Goal: Task Accomplishment & Management: Complete application form

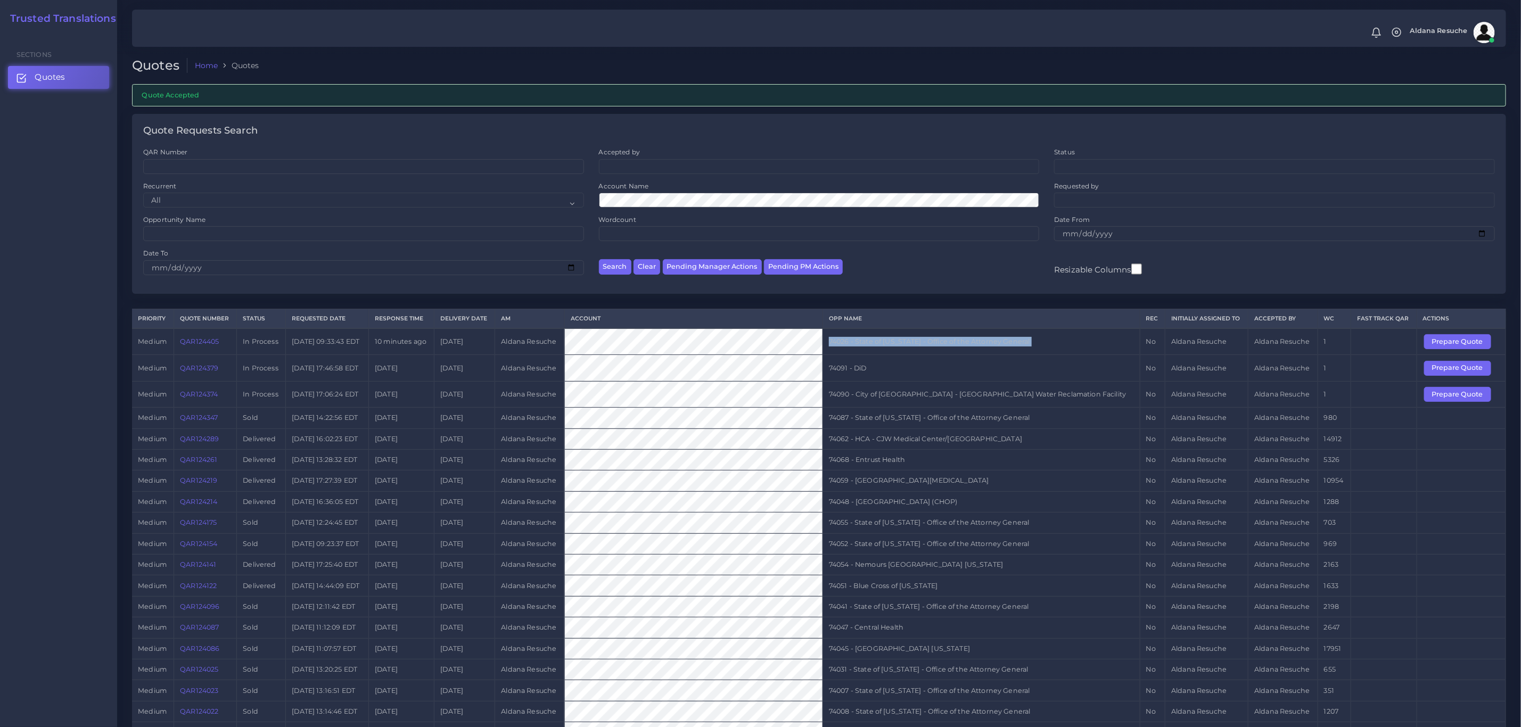
click at [962, 342] on td "74026 - State of Kentucky - Office of the Attorney General" at bounding box center [980, 341] width 317 height 27
click at [952, 397] on td "74090 - City of [GEOGRAPHIC_DATA] - [GEOGRAPHIC_DATA] Water Reclamation Facility" at bounding box center [980, 394] width 317 height 26
copy tr "74090 - City of [GEOGRAPHIC_DATA] - [GEOGRAPHIC_DATA] Water Reclamation Facility"
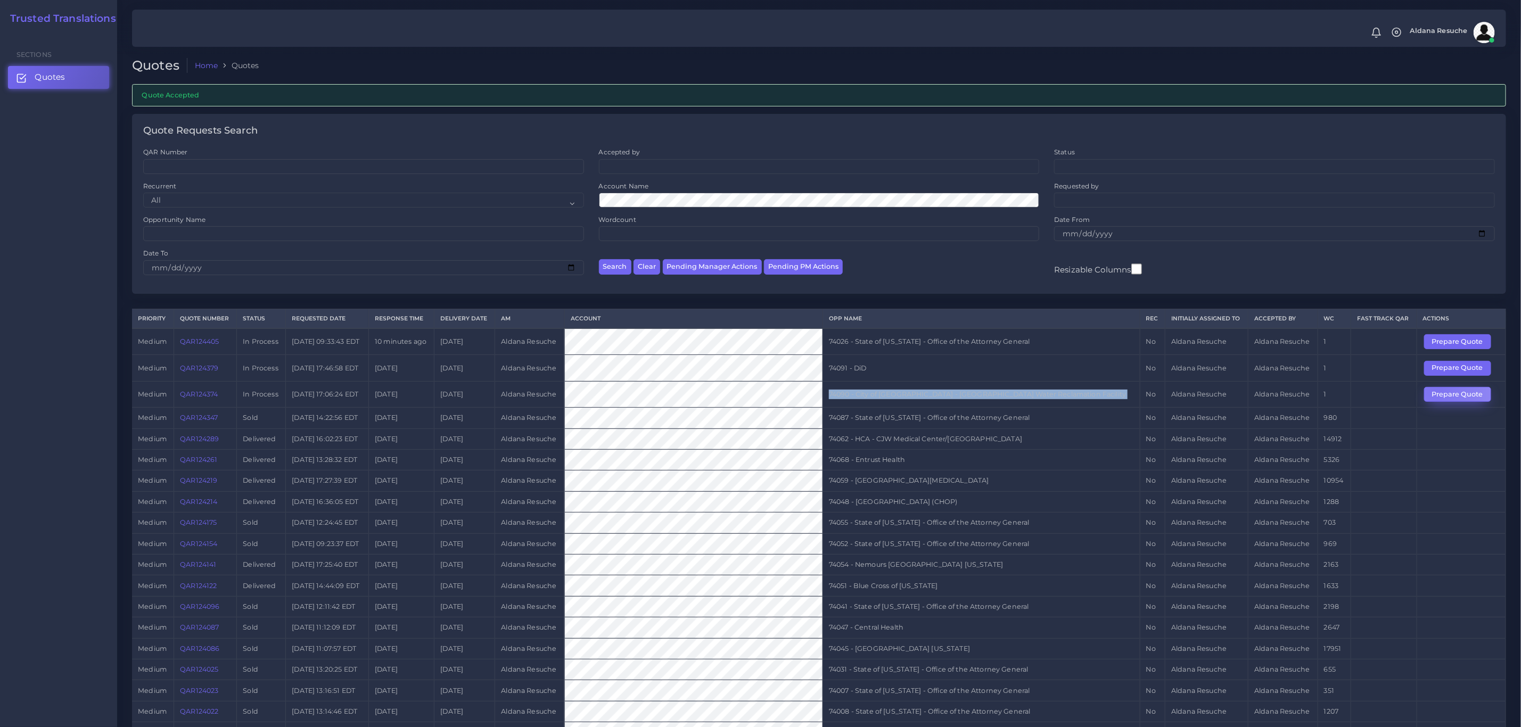
click at [1433, 397] on button "Prepare Quote" at bounding box center [1457, 394] width 67 height 15
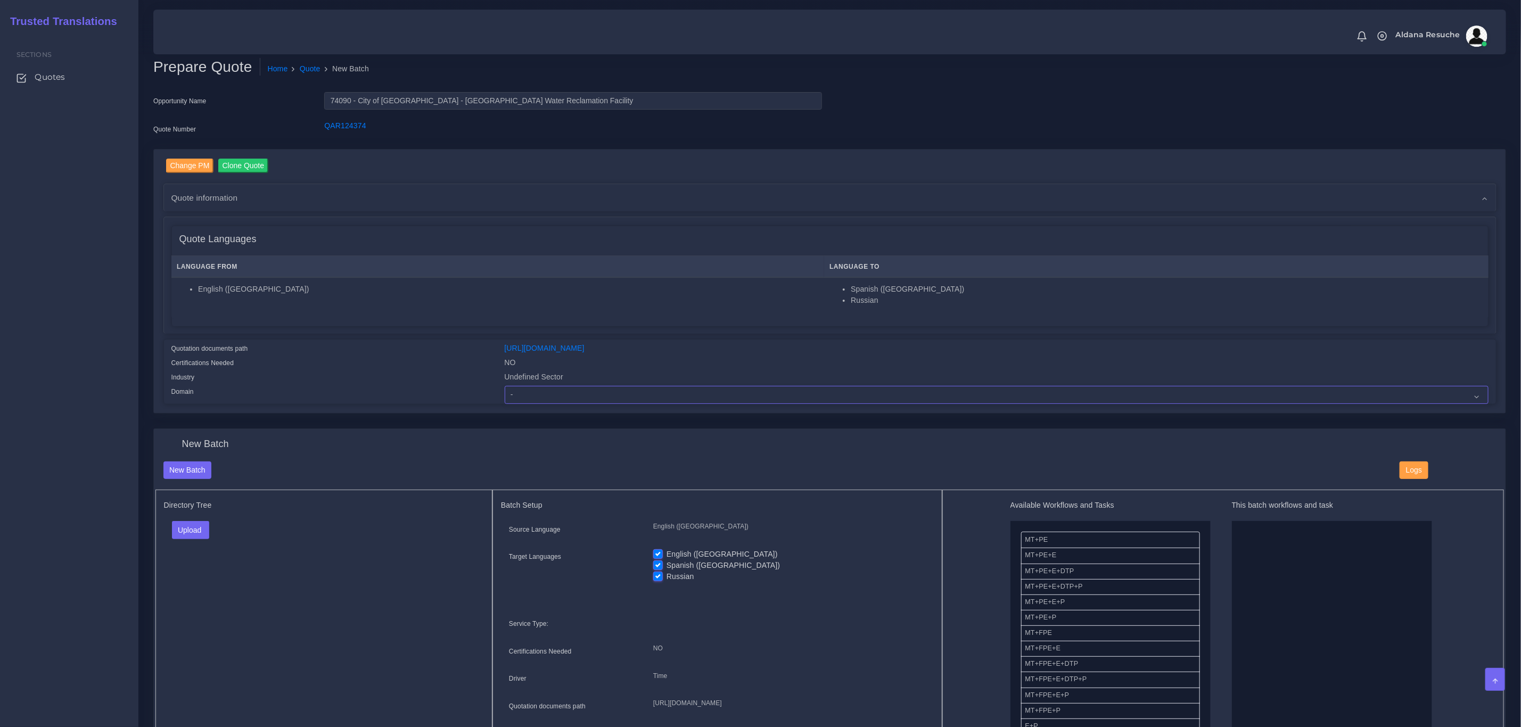
click at [515, 402] on select "- Advertising and Media Agriculture, Forestry and Fishing Architecture, Buildin…" at bounding box center [997, 395] width 984 height 18
select select "Healthcare and Health Sciences"
click at [505, 386] on select "- Advertising and Media Agriculture, Forestry and Fishing Architecture, Buildin…" at bounding box center [997, 395] width 984 height 18
click at [194, 525] on button "Upload" at bounding box center [191, 530] width 38 height 18
click at [206, 566] on label "Files" at bounding box center [208, 570] width 73 height 13
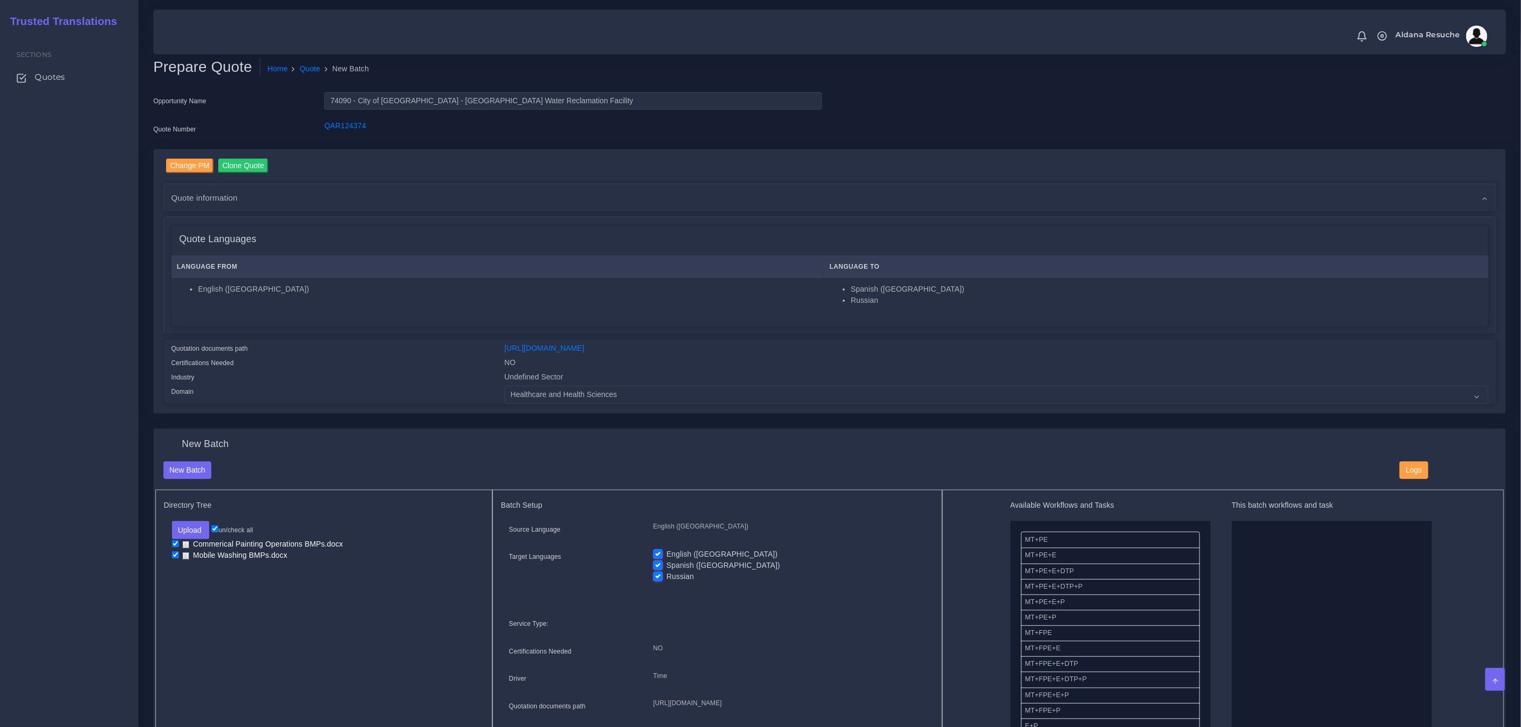
click at [692, 548] on div "Source Language English (US) Target Languages English (US) Spanish (US) Russian…" at bounding box center [717, 619] width 433 height 197
click at [685, 547] on div "Source Language English (US) Target Languages English (US) Spanish (US) Russian…" at bounding box center [717, 619] width 433 height 197
click at [684, 551] on label "English ([GEOGRAPHIC_DATA])" at bounding box center [721, 554] width 111 height 11
click at [663, 551] on input "English ([GEOGRAPHIC_DATA])" at bounding box center [658, 554] width 10 height 10
checkbox input "false"
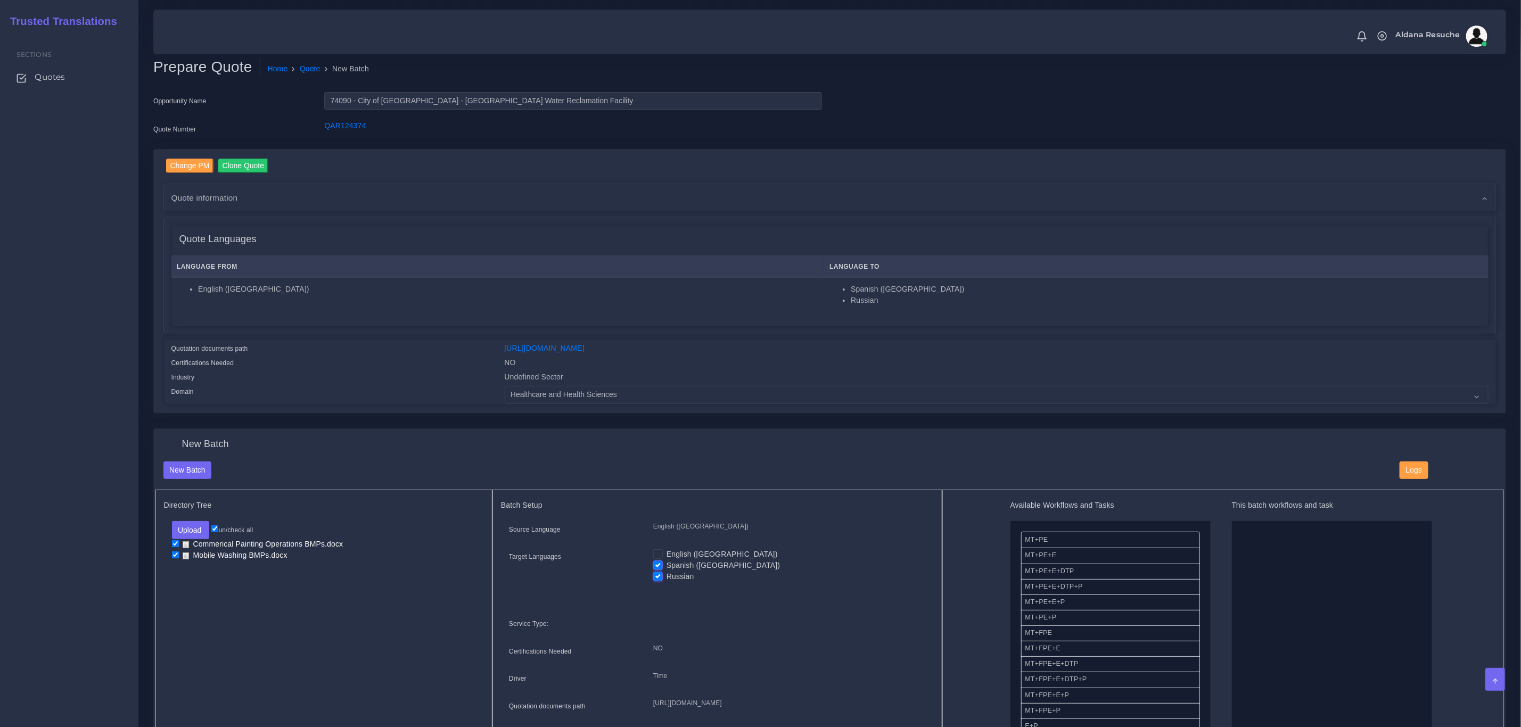
click at [670, 575] on label "Russian" at bounding box center [680, 576] width 28 height 11
click at [663, 575] on input "Russian" at bounding box center [658, 576] width 10 height 10
checkbox input "false"
drag, startPoint x: 1076, startPoint y: 586, endPoint x: 1262, endPoint y: 585, distance: 185.8
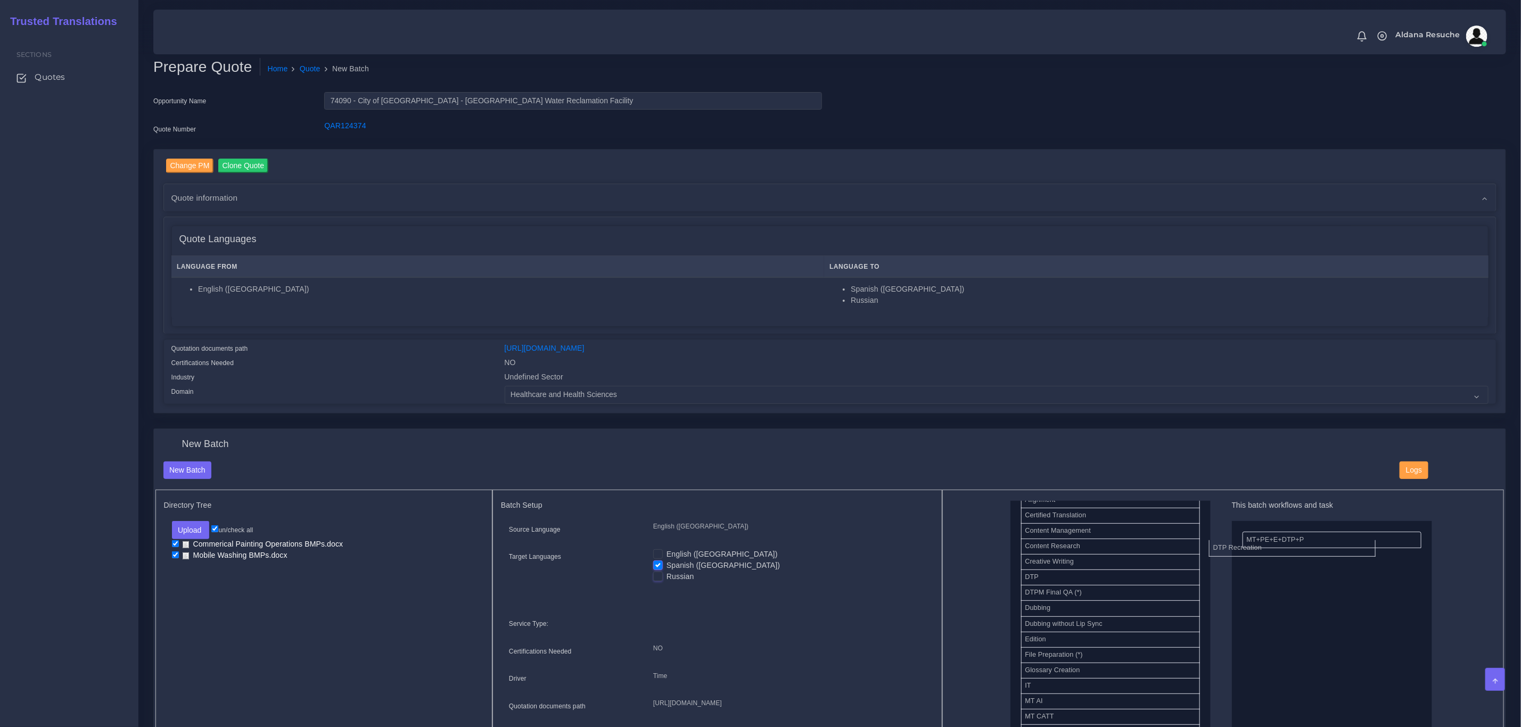
drag, startPoint x: 1068, startPoint y: 602, endPoint x: 1260, endPoint y: 540, distance: 201.5
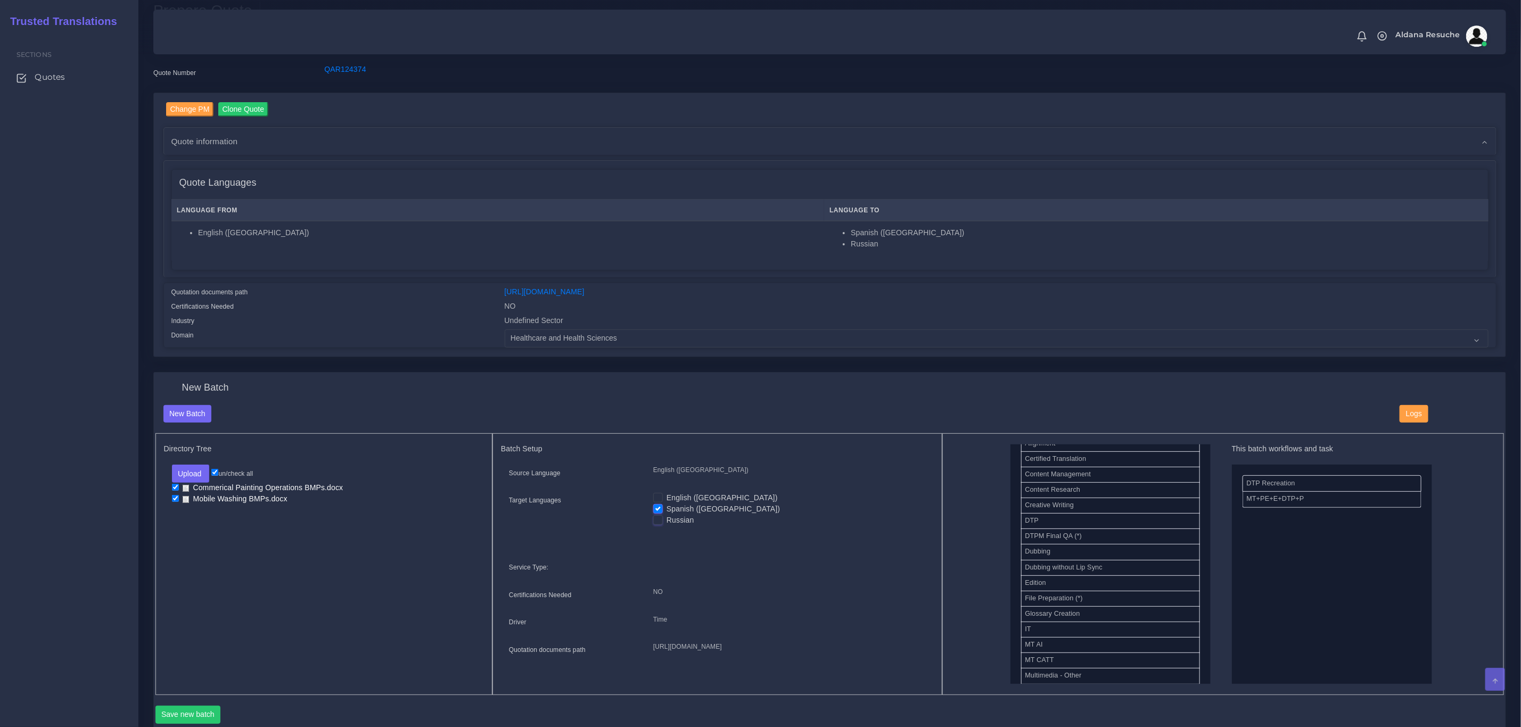
scroll to position [80, 0]
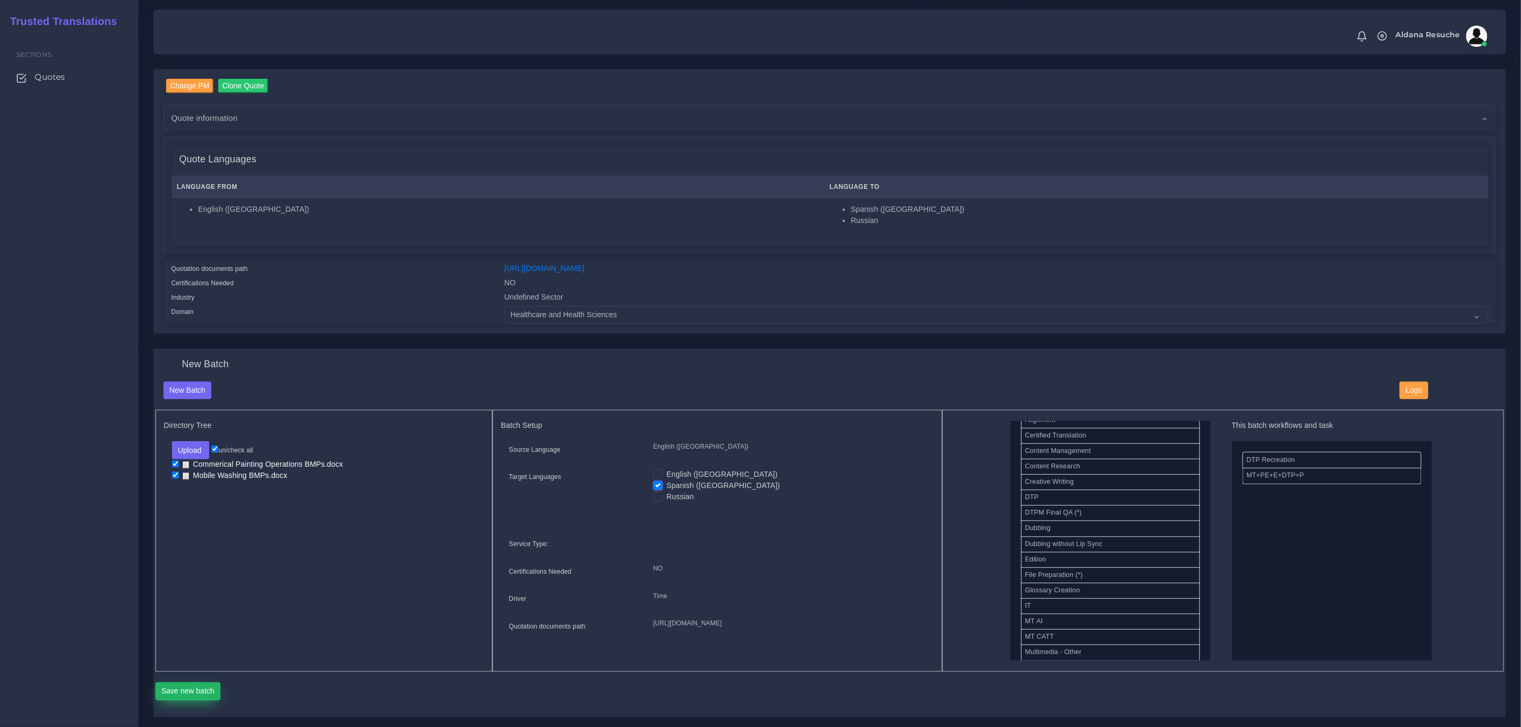
click at [175, 696] on button "Save new batch" at bounding box center [187, 691] width 65 height 18
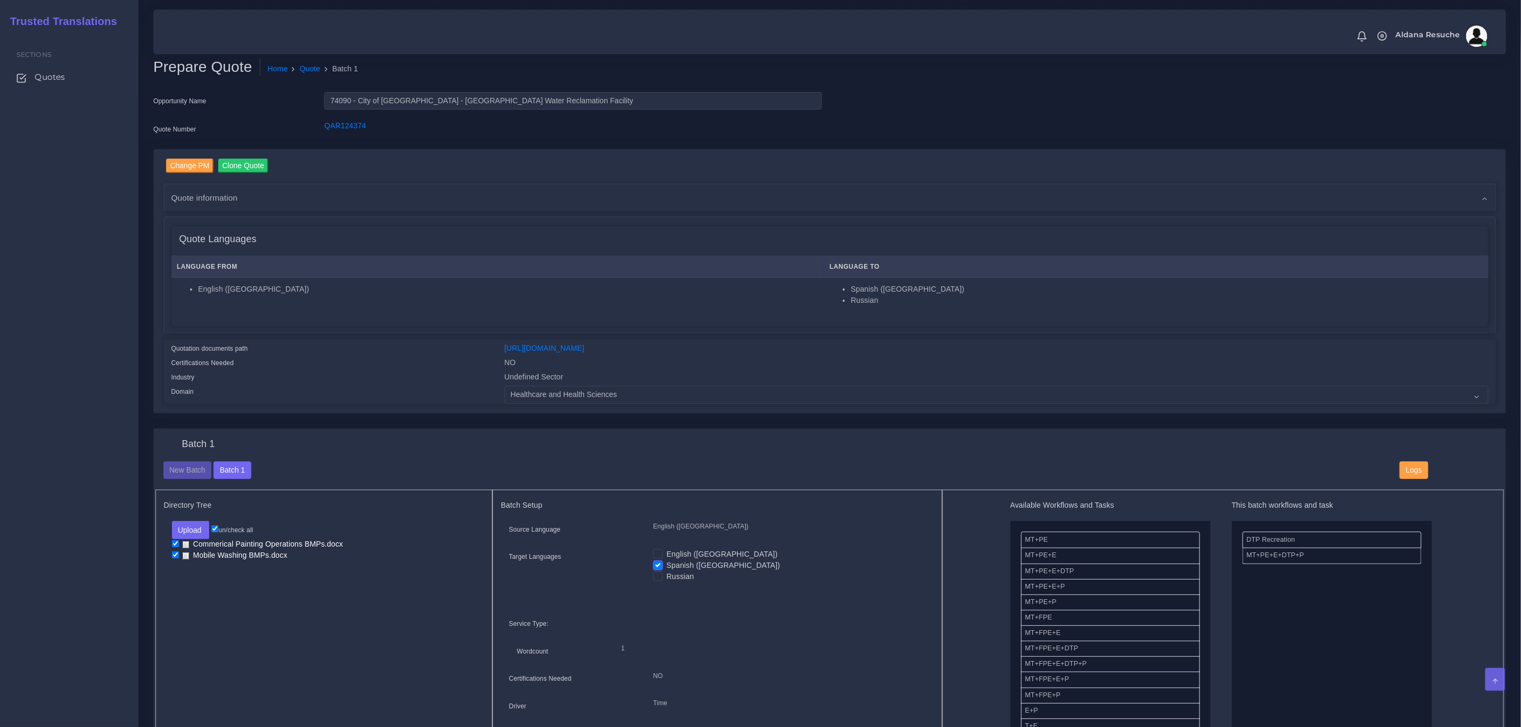
scroll to position [80, 0]
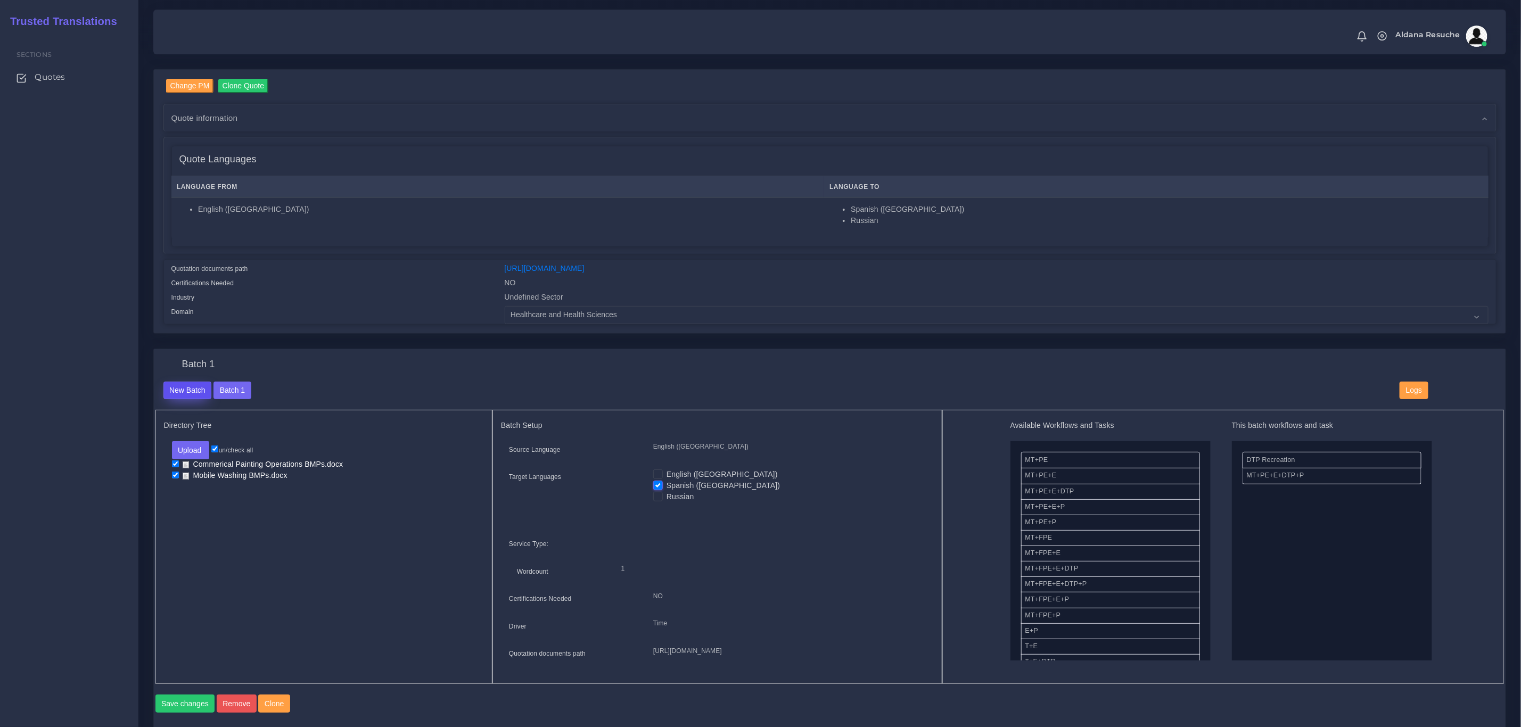
click at [179, 384] on button "New Batch" at bounding box center [187, 391] width 48 height 18
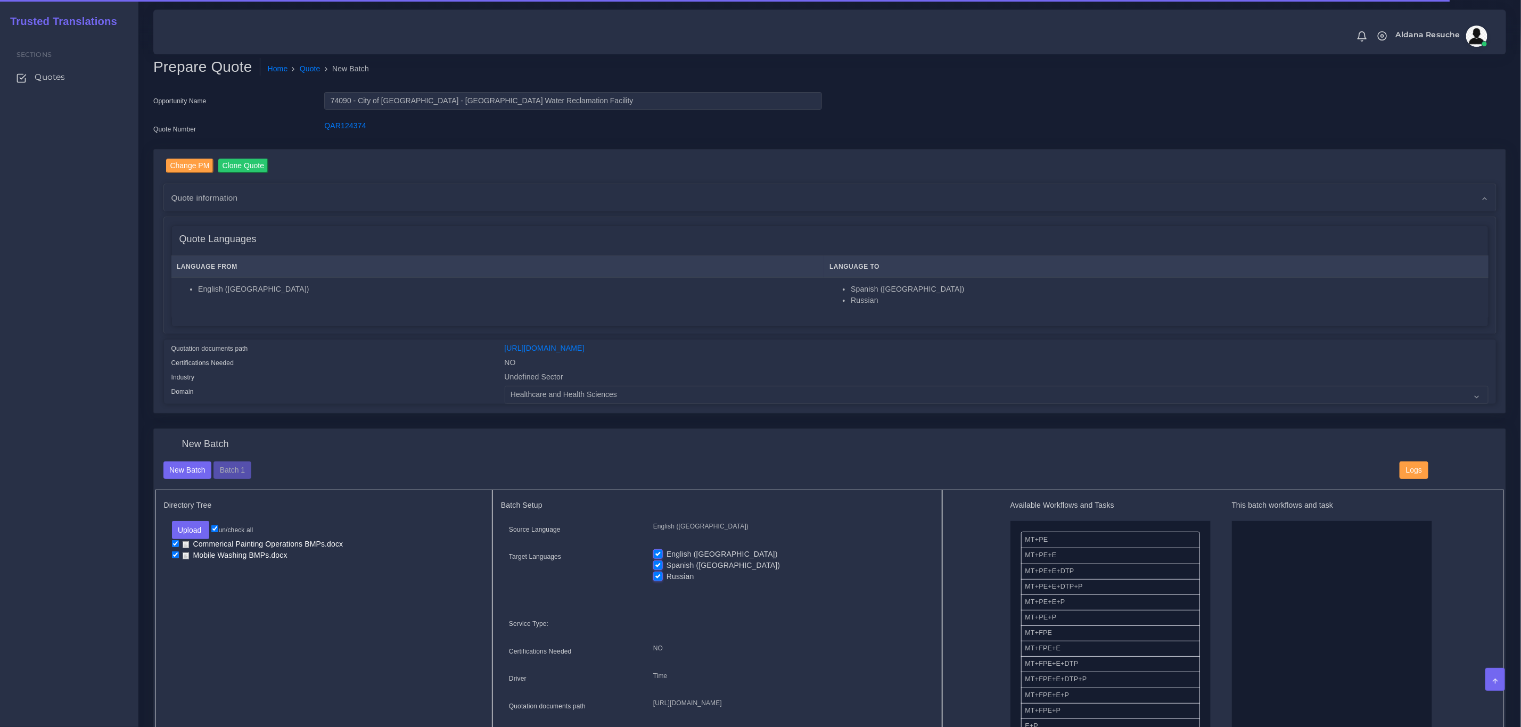
click at [666, 553] on label "English ([GEOGRAPHIC_DATA])" at bounding box center [721, 554] width 111 height 11
click at [658, 553] on input "English ([GEOGRAPHIC_DATA])" at bounding box center [658, 554] width 10 height 10
checkbox input "false"
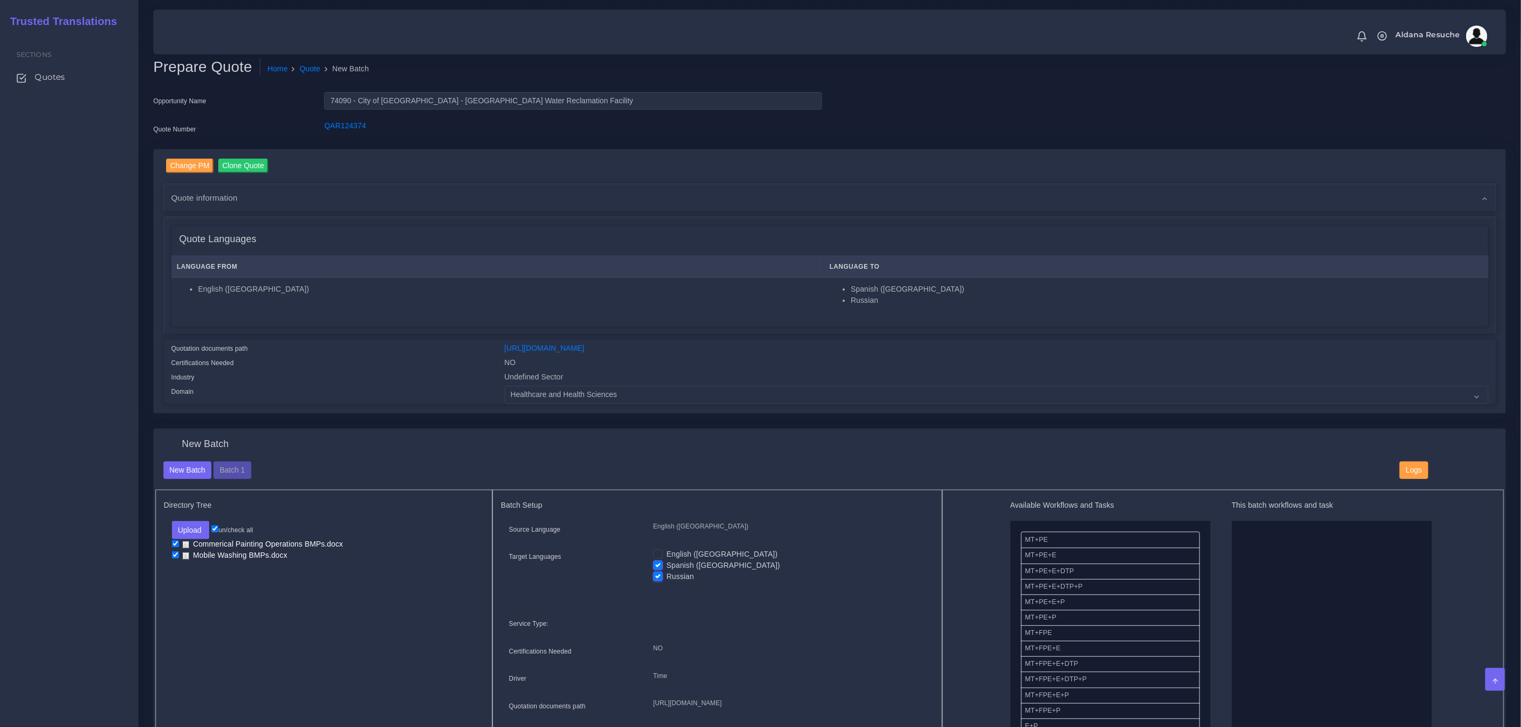
click at [666, 564] on label "Spanish ([GEOGRAPHIC_DATA])" at bounding box center [722, 565] width 113 height 11
click at [657, 564] on input "Spanish ([GEOGRAPHIC_DATA])" at bounding box center [658, 565] width 10 height 10
checkbox input "false"
drag, startPoint x: 1117, startPoint y: 583, endPoint x: 1292, endPoint y: 567, distance: 175.8
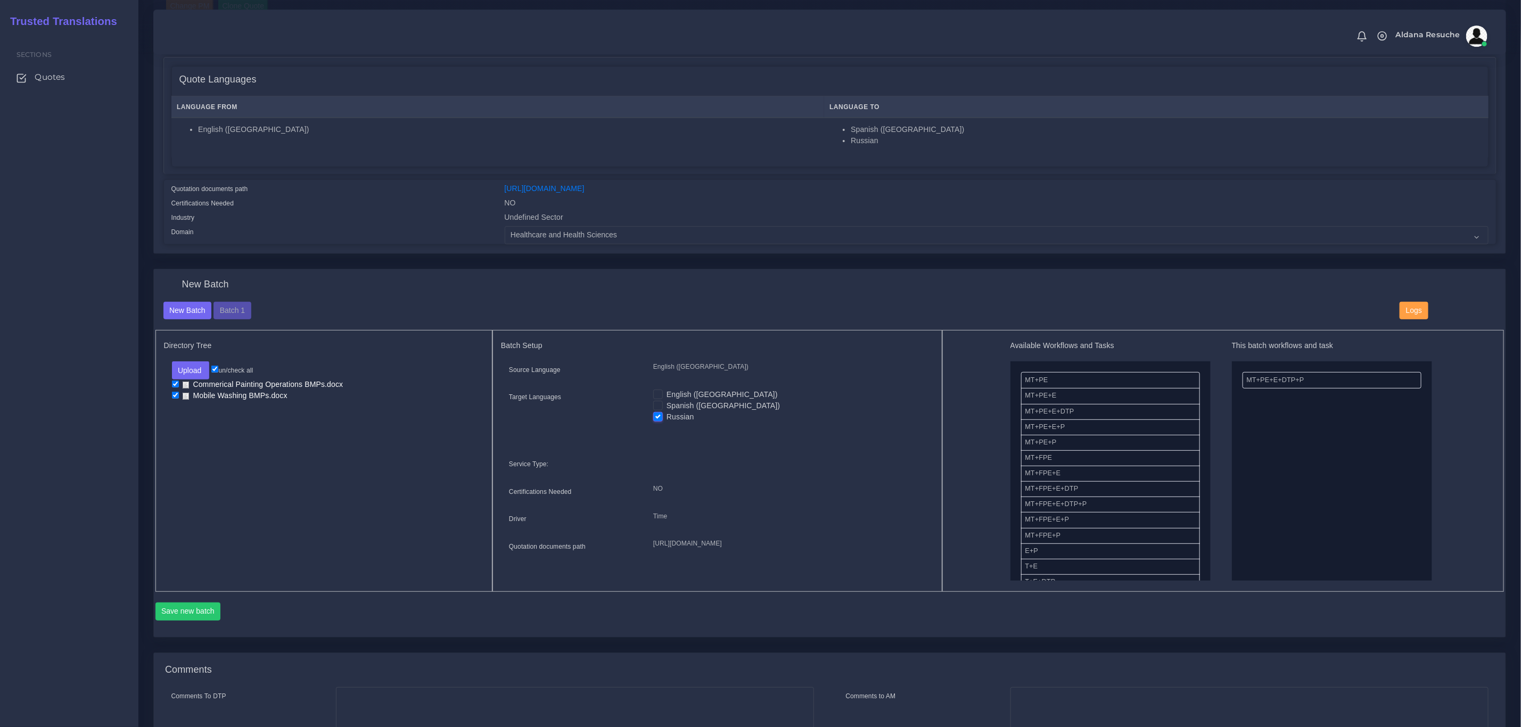
click at [144, 618] on div "Prepare Quote Home Quote New Batch Opportunity Name 74090 - City of Spokane - R…" at bounding box center [829, 353] width 1382 height 1026
click at [175, 615] on button "Save new batch" at bounding box center [187, 612] width 65 height 18
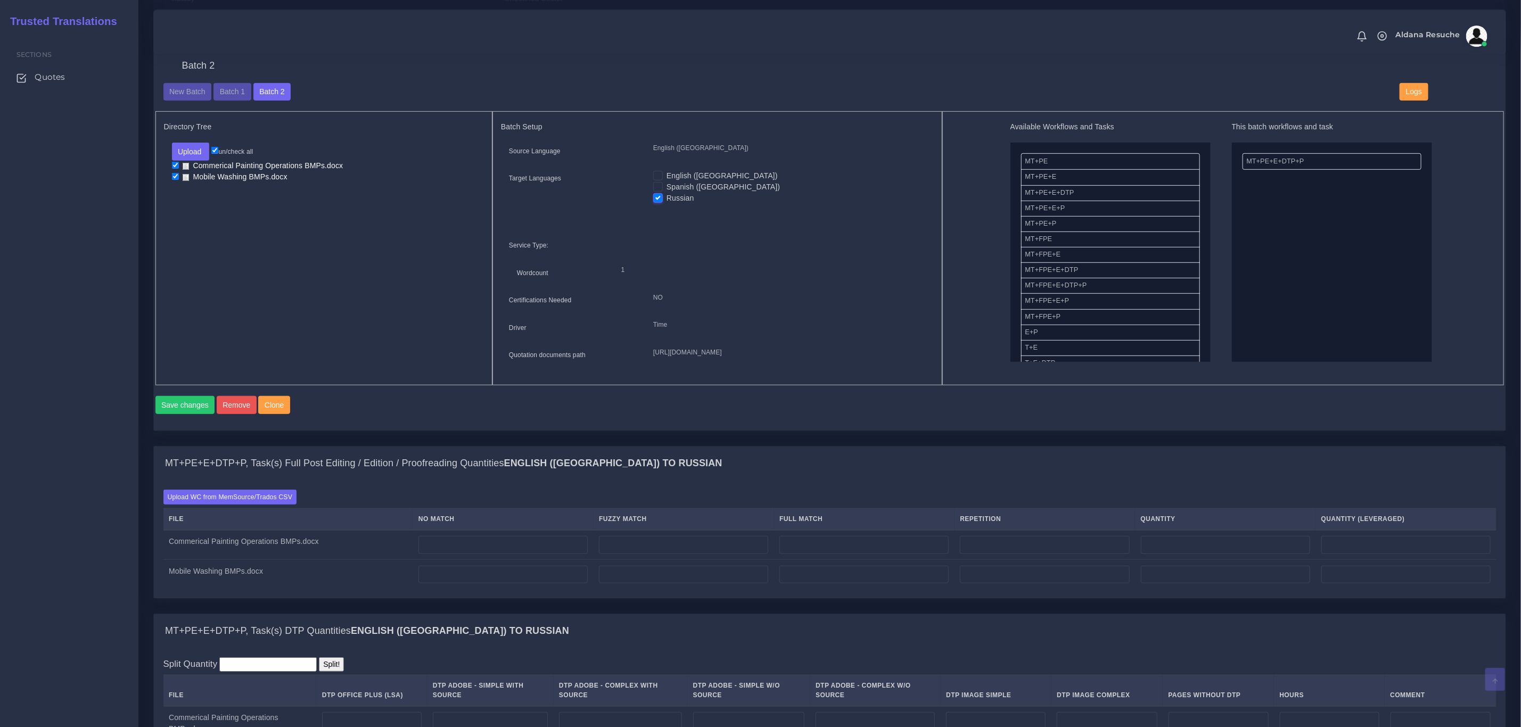
scroll to position [479, 0]
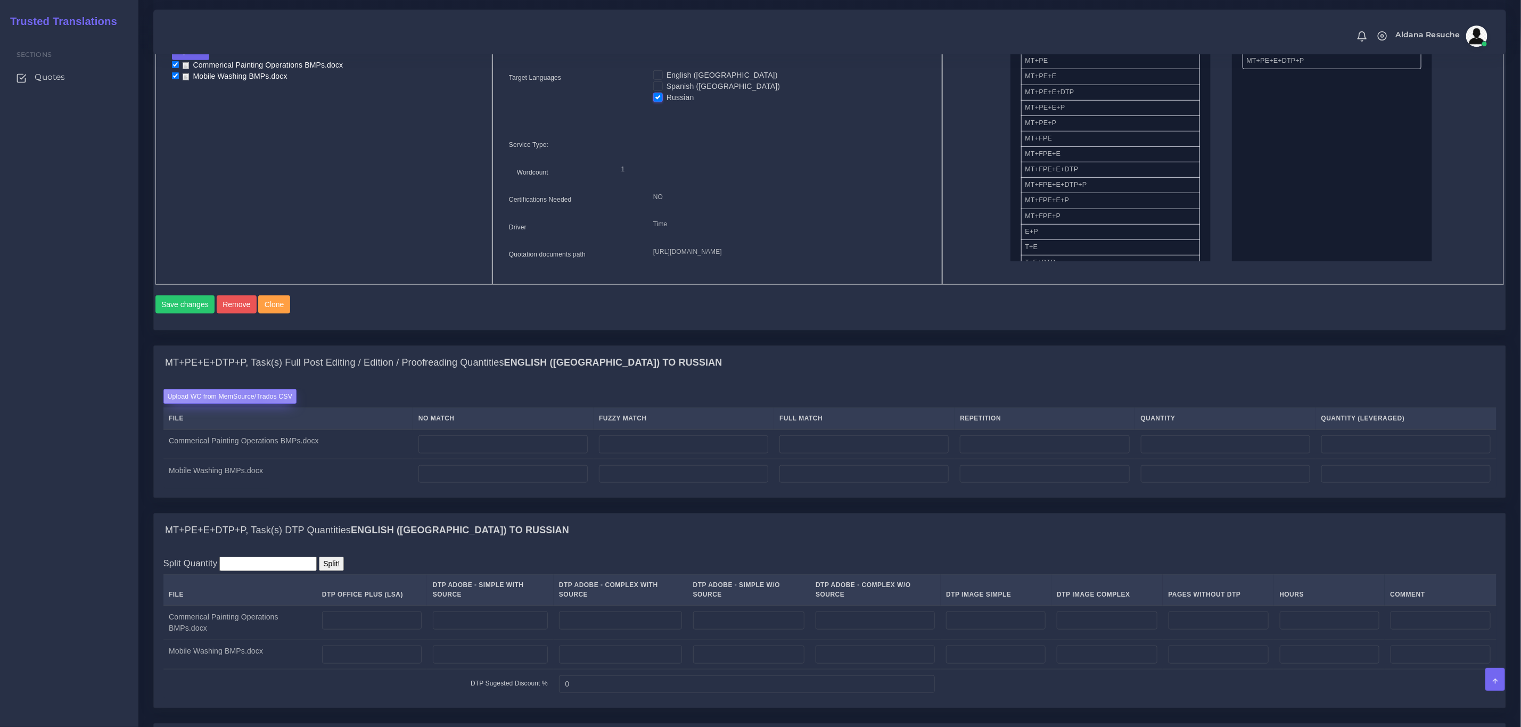
click at [261, 403] on label "Upload WC from MemSource/Trados CSV" at bounding box center [230, 396] width 134 height 14
click at [0, 0] on input "Upload WC from MemSource/Trados CSV" at bounding box center [0, 0] width 0 height 0
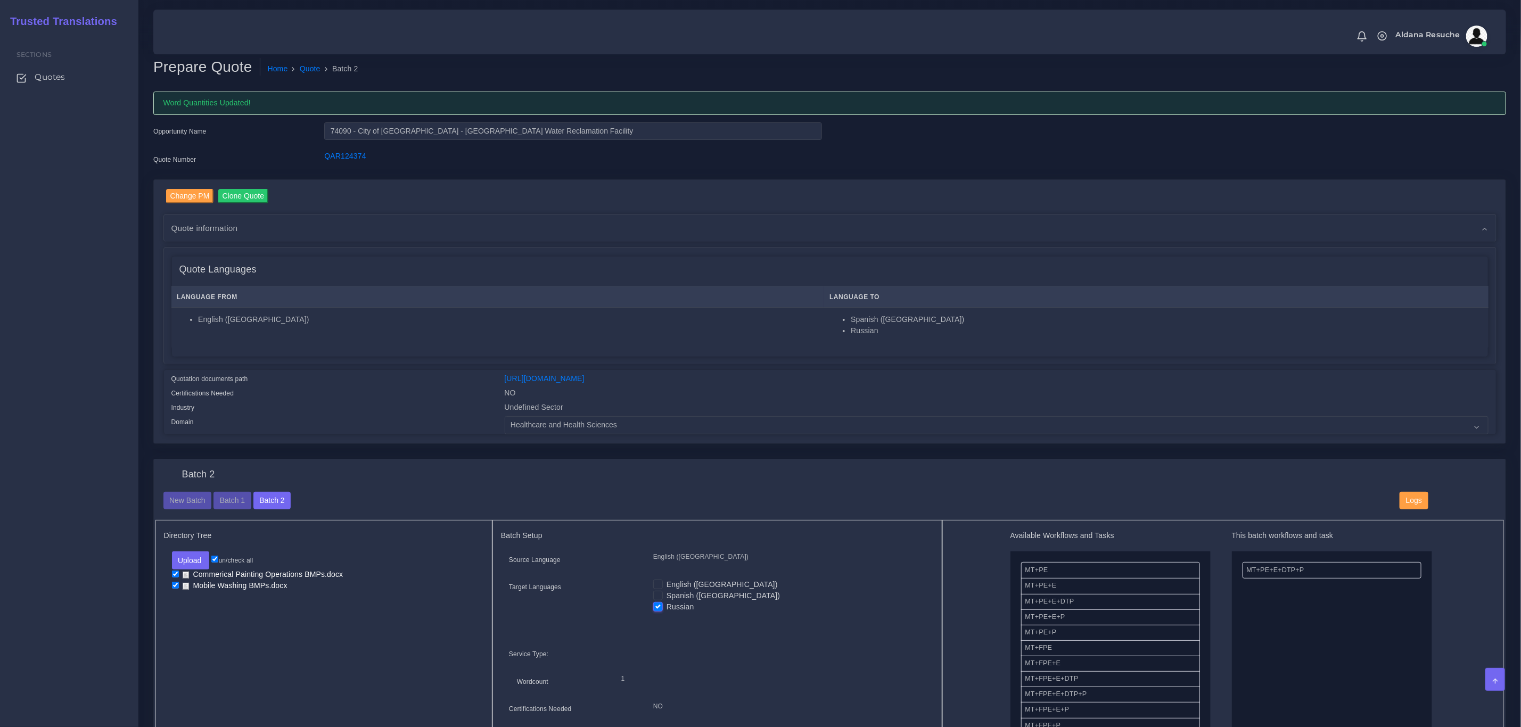
click at [340, 441] on div "Change PM Clone Quote AM Opportunity" at bounding box center [829, 312] width 1351 height 264
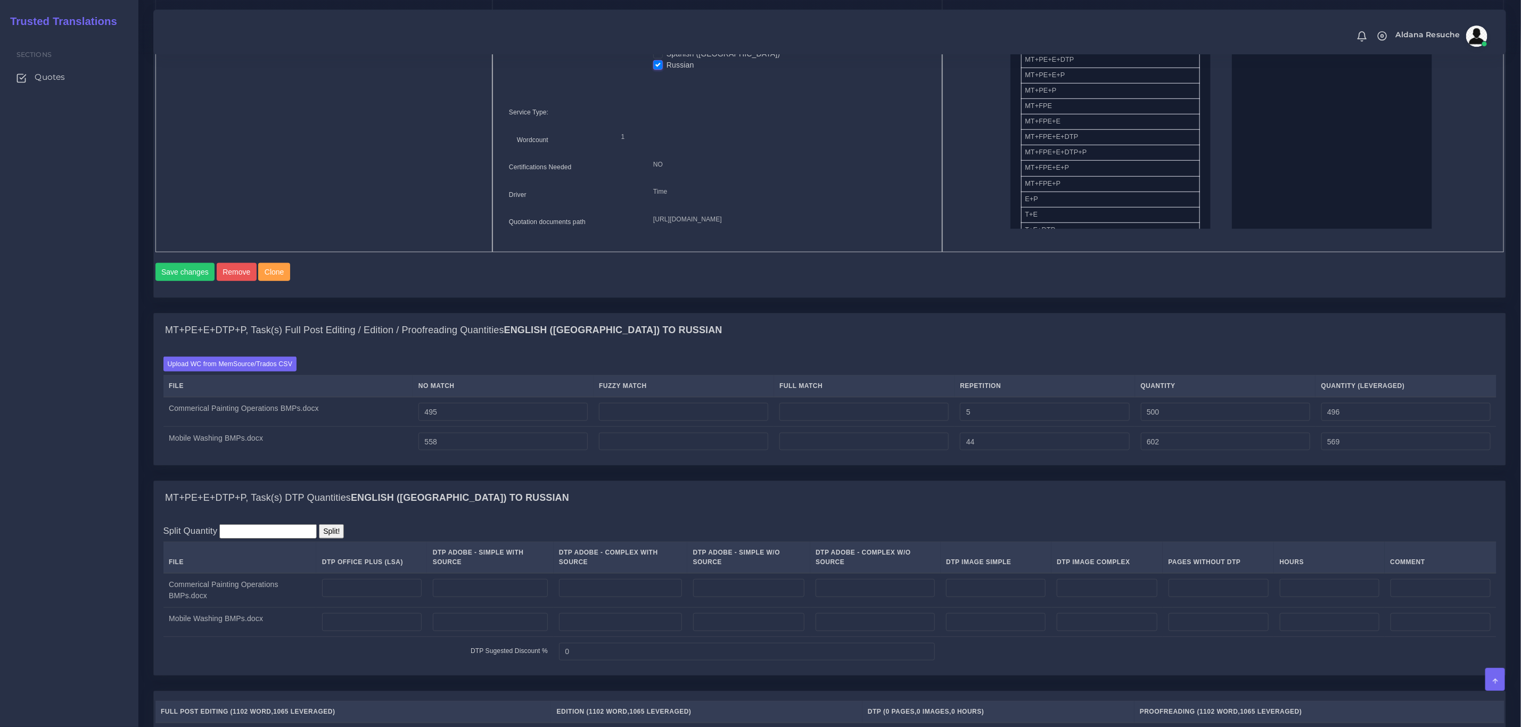
scroll to position [639, 0]
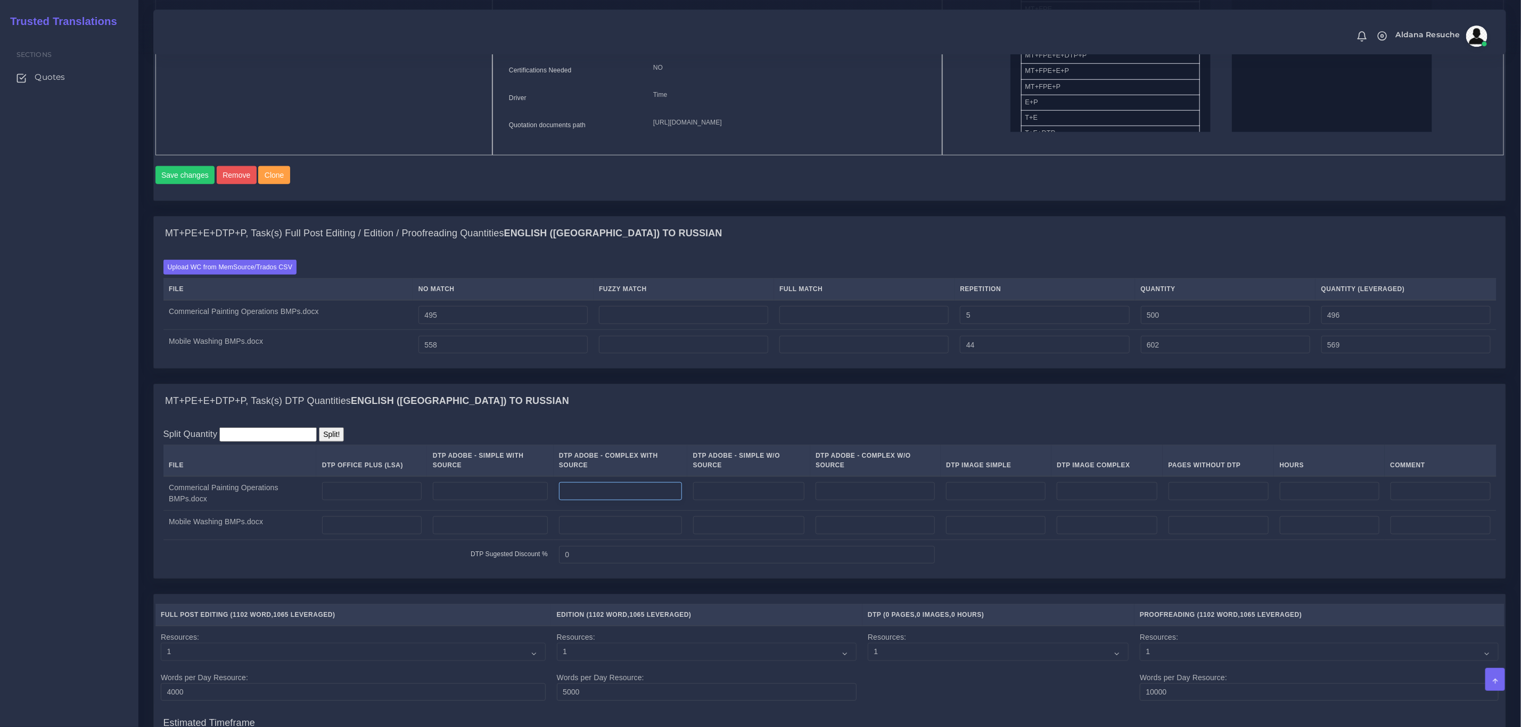
click at [631, 500] on input "number" at bounding box center [620, 491] width 123 height 18
type input "2"
click at [650, 527] on input "number" at bounding box center [620, 525] width 123 height 18
type input "2"
click at [1201, 500] on input "number" at bounding box center [1218, 491] width 100 height 18
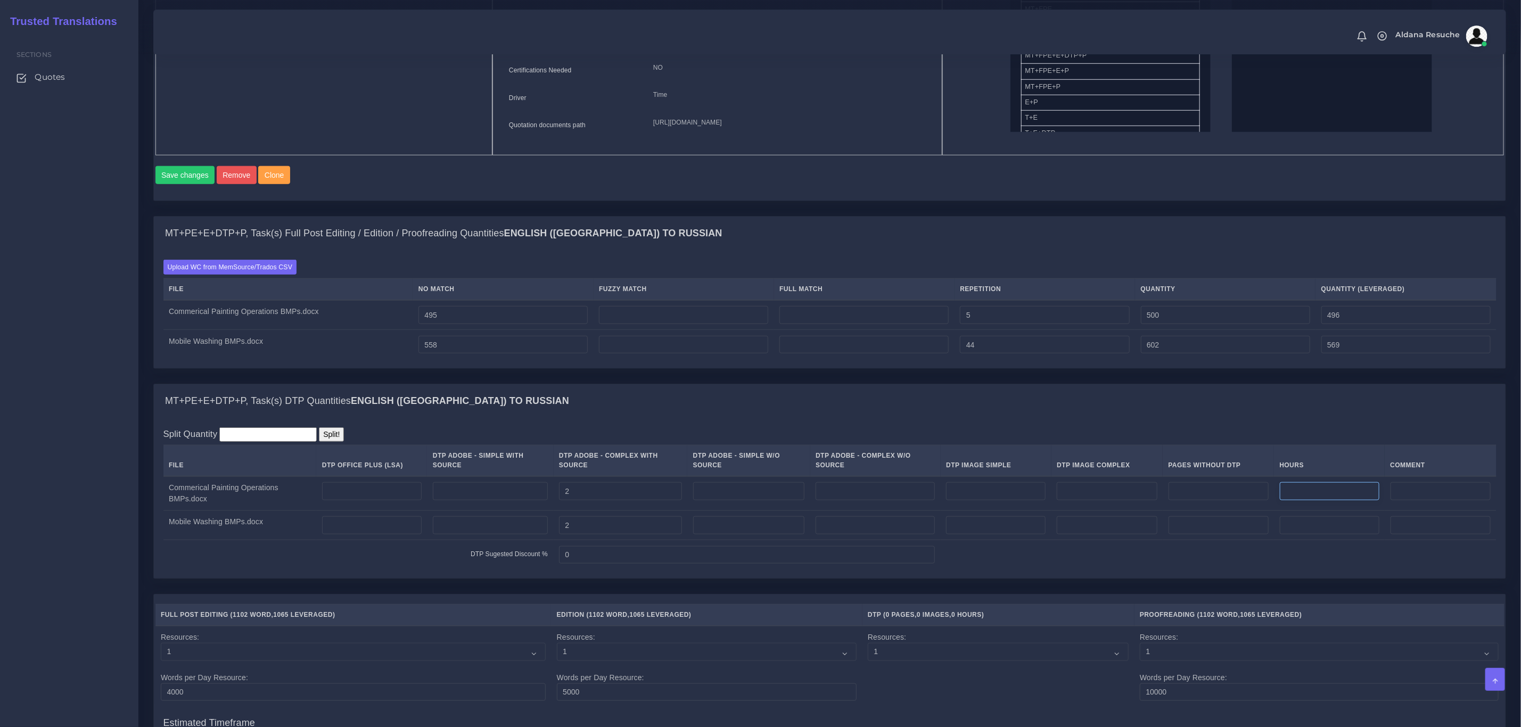
click at [1370, 500] on input "number" at bounding box center [1330, 491] width 100 height 18
drag, startPoint x: 1370, startPoint y: 503, endPoint x: 1259, endPoint y: 497, distance: 111.4
click at [1259, 497] on tr "Commerical Painting Operations BMPs.docx 2 0.25" at bounding box center [829, 493] width 1333 height 35
type input "0.25"
click at [1344, 534] on input "number" at bounding box center [1330, 525] width 100 height 18
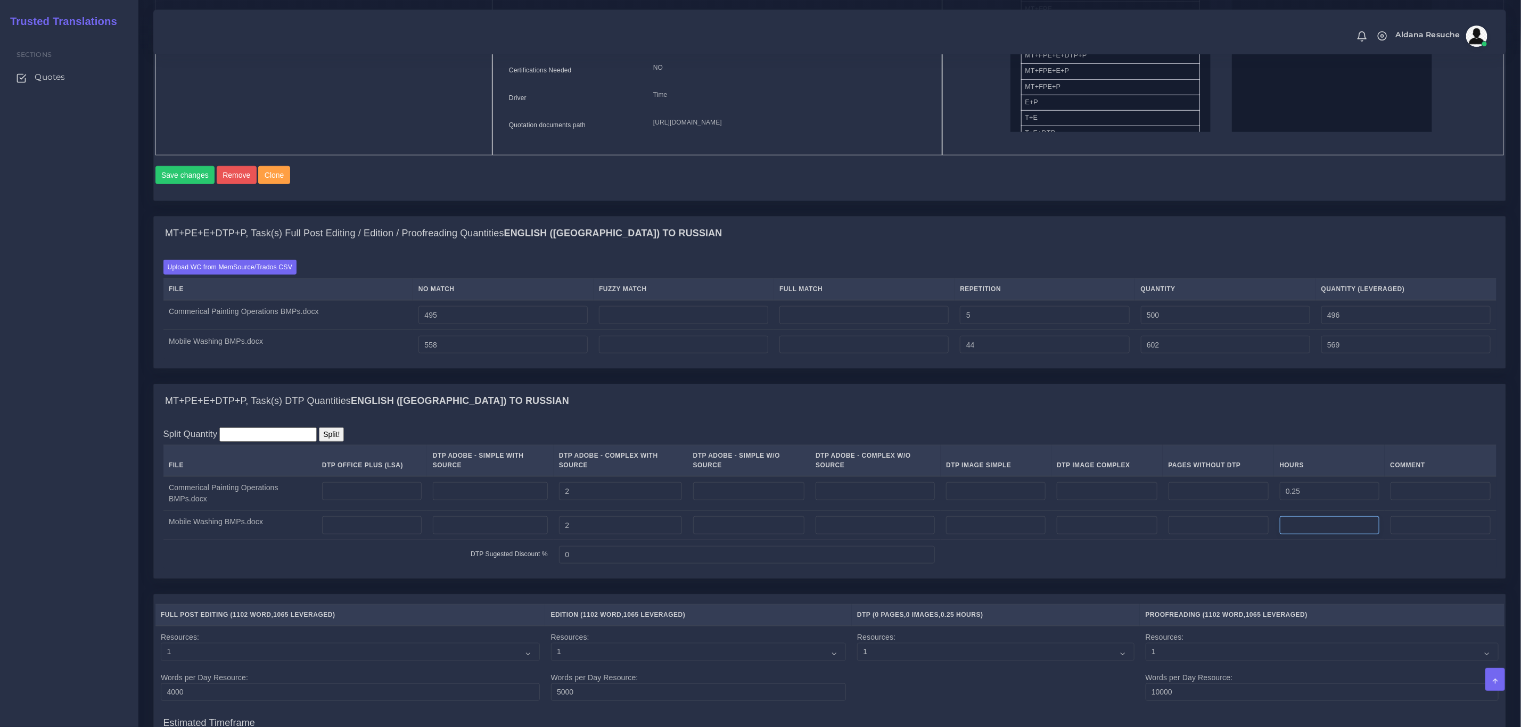
paste input "0.25"
type input "0.25"
click at [1244, 384] on div "MT+PE+E+DTP+P, Task(s) Full Post Editing / Edition / Proofreading Quantities En…" at bounding box center [829, 300] width 1368 height 168
click at [1038, 500] on input "number" at bounding box center [996, 491] width 100 height 18
type input "1"
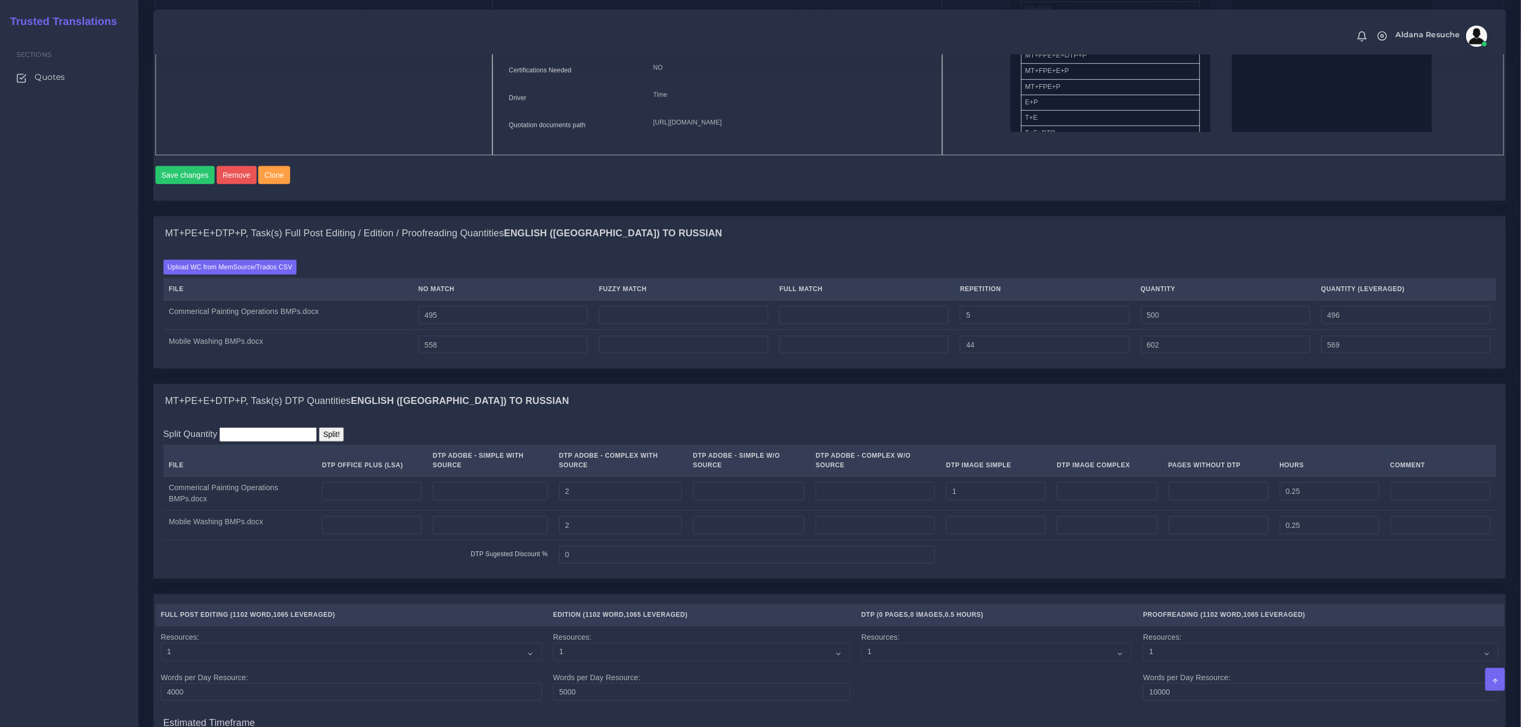
click at [1058, 418] on div "MT+PE+E+DTP+P, Task(s) DTP Quantities English (US) TO Russian" at bounding box center [829, 401] width 1351 height 34
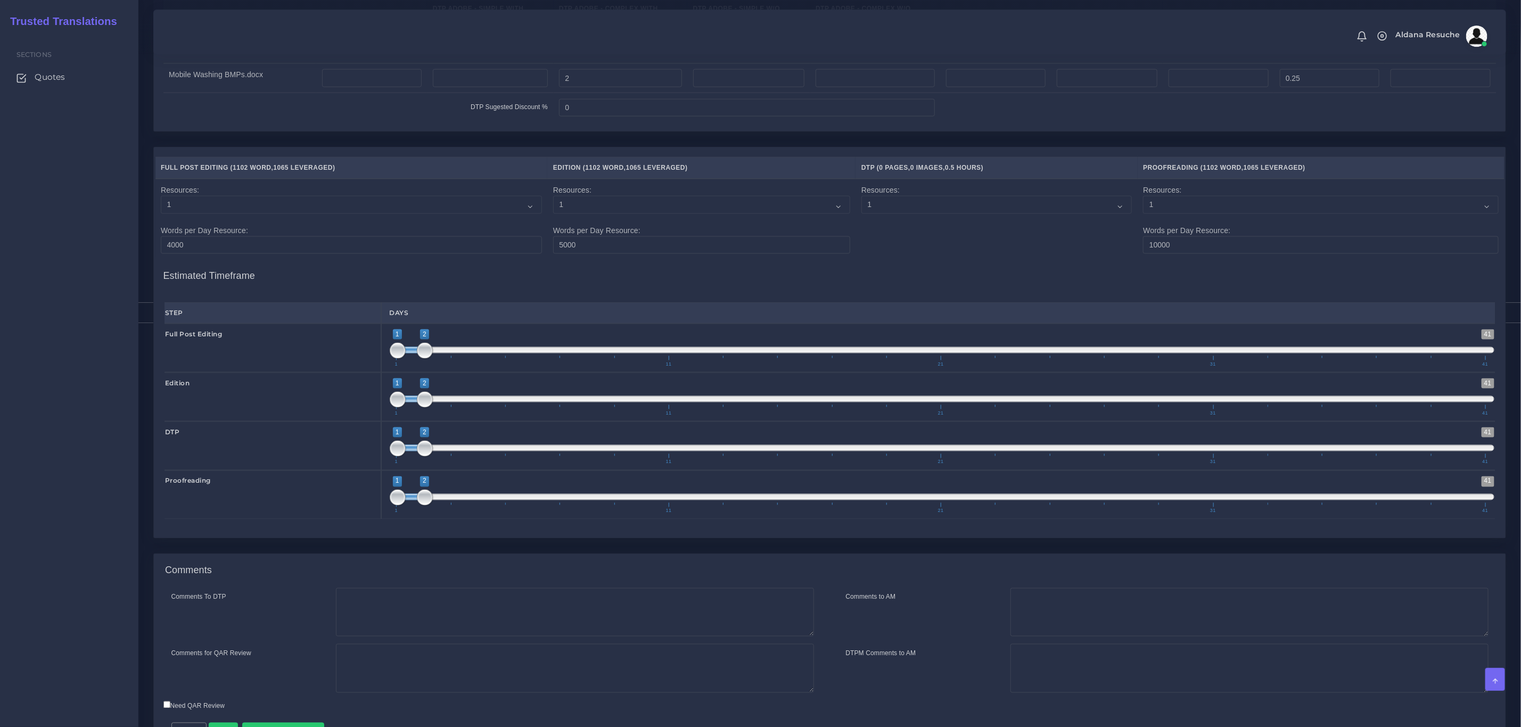
scroll to position [1165, 0]
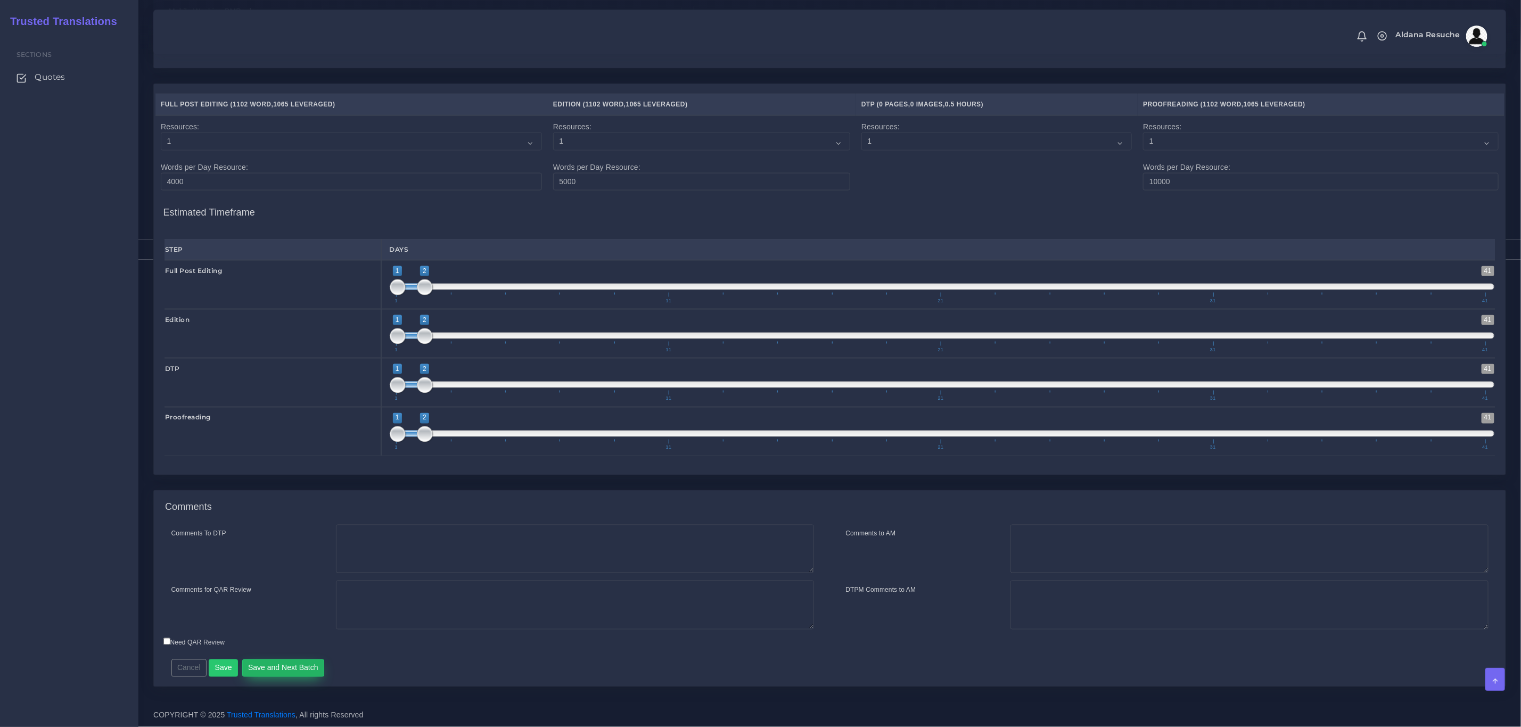
click at [259, 672] on button "Save and Next Batch" at bounding box center [283, 668] width 82 height 18
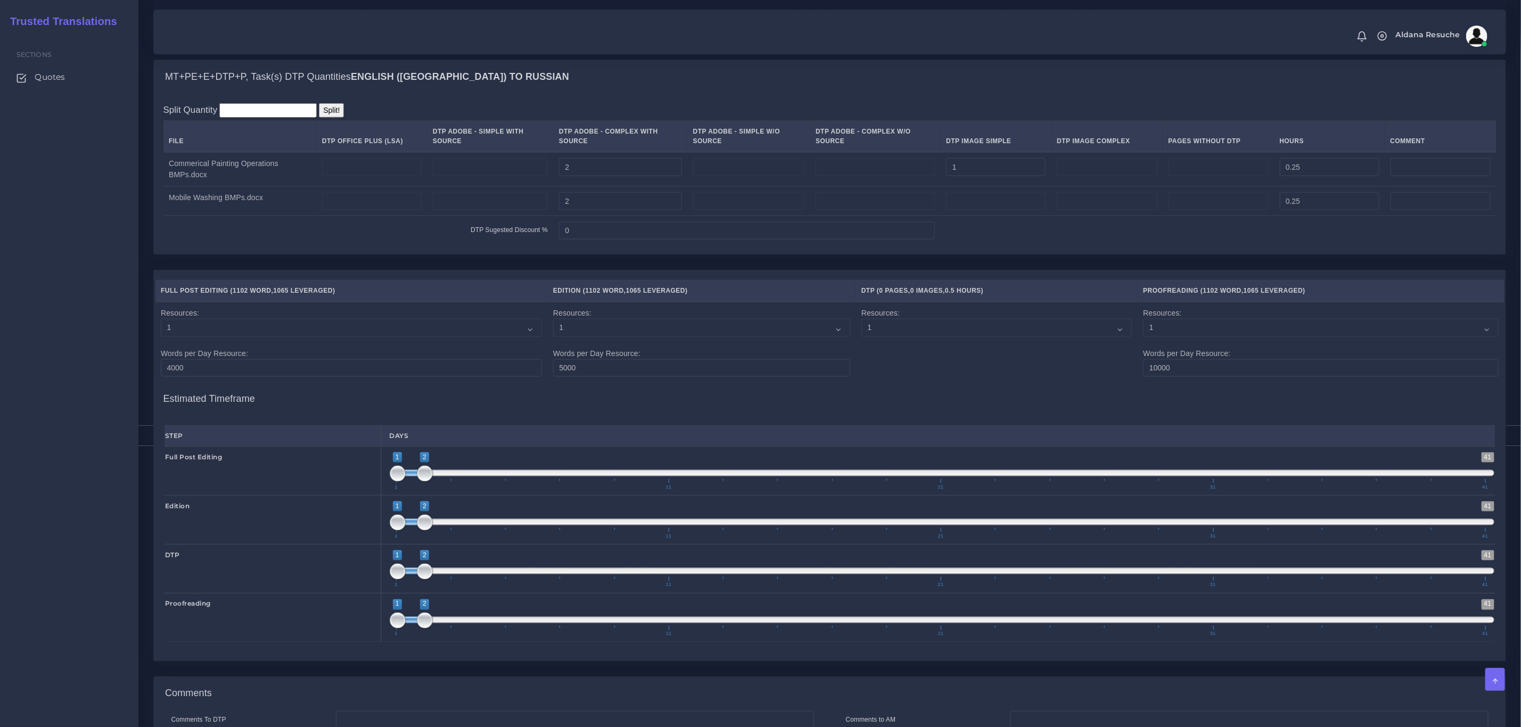
scroll to position [765, 0]
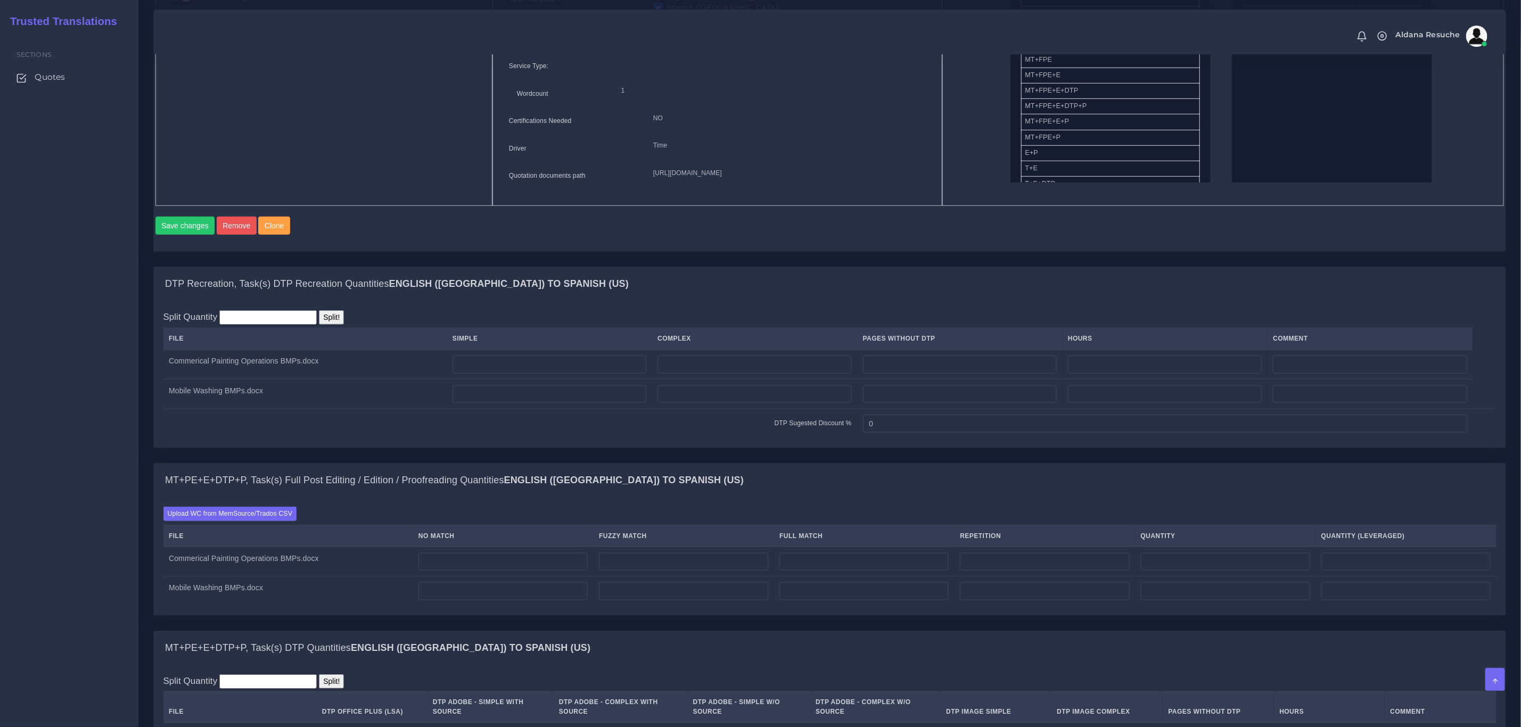
scroll to position [559, 0]
click at [717, 373] on input "number" at bounding box center [754, 363] width 194 height 18
type input "2"
click at [802, 402] on input "number" at bounding box center [754, 393] width 194 height 18
type input "2"
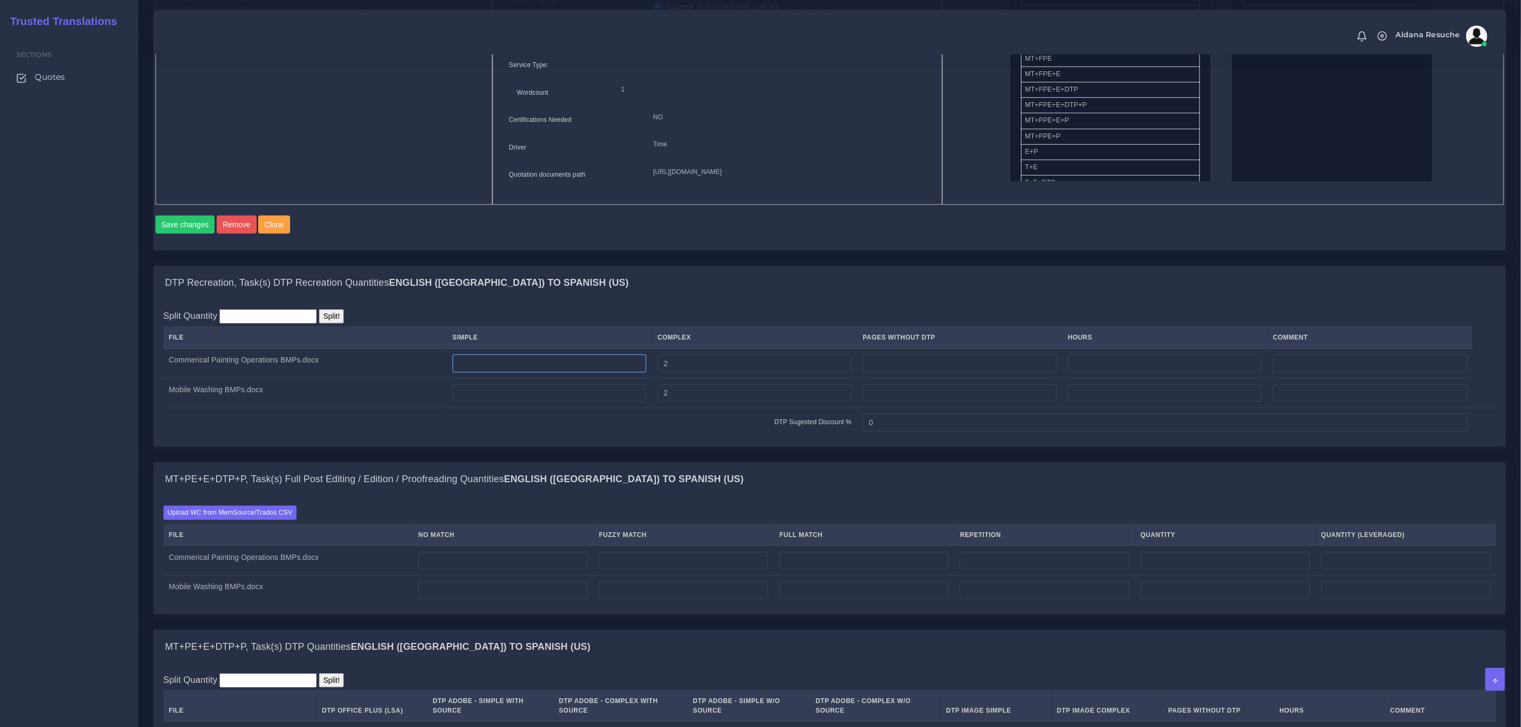
click at [610, 373] on input "number" at bounding box center [549, 363] width 194 height 18
type input "2"
click at [604, 402] on input "number" at bounding box center [549, 393] width 194 height 18
type input "2"
click at [640, 300] on div "DTP Recreation, Task(s) DTP Recreation Quantities English ([GEOGRAPHIC_DATA]) T…" at bounding box center [829, 283] width 1351 height 34
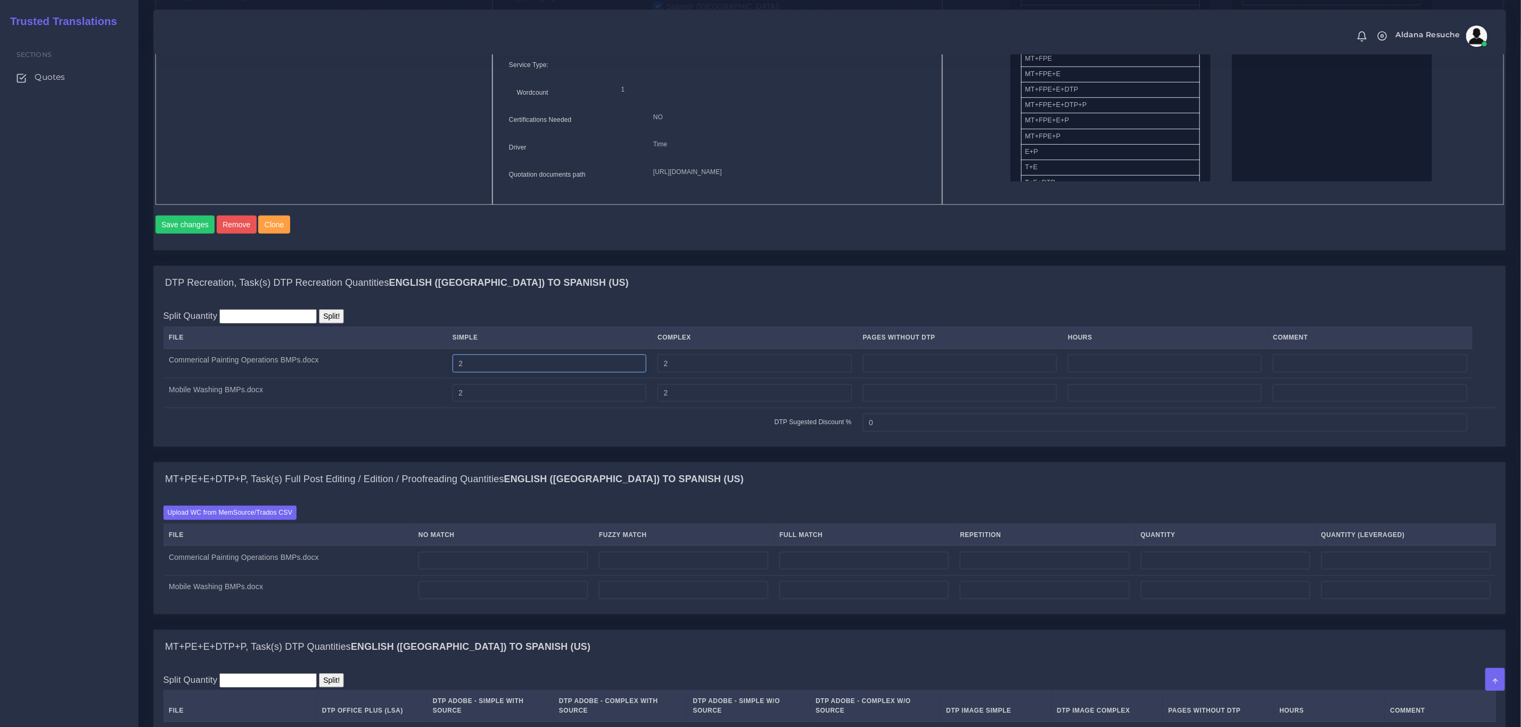
drag, startPoint x: 496, startPoint y: 386, endPoint x: 335, endPoint y: 391, distance: 160.3
click at [335, 378] on tr "Commerical Painting Operations BMPs.docx 2 2" at bounding box center [829, 364] width 1333 height 30
drag, startPoint x: 500, startPoint y: 414, endPoint x: 324, endPoint y: 420, distance: 176.3
click at [324, 408] on tr "Mobile Washing BMPs.docx 2 2" at bounding box center [829, 393] width 1333 height 30
click at [524, 373] on input "number" at bounding box center [549, 363] width 194 height 18
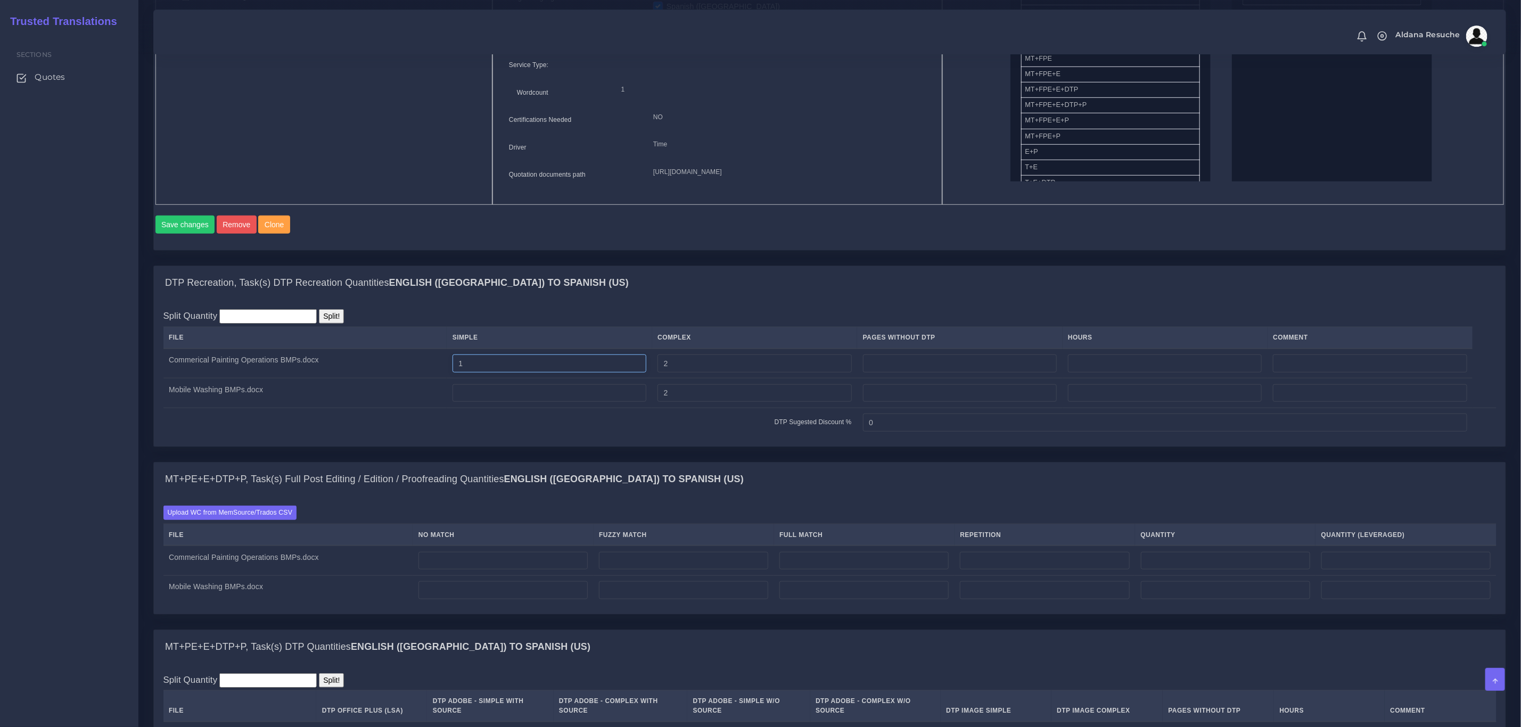
type input "1"
click at [561, 402] on input "number" at bounding box center [549, 393] width 194 height 18
type input "1"
click at [705, 205] on div "Batch Setup Source Language English ([GEOGRAPHIC_DATA]) Target Languages 1 NO" at bounding box center [717, 68] width 450 height 274
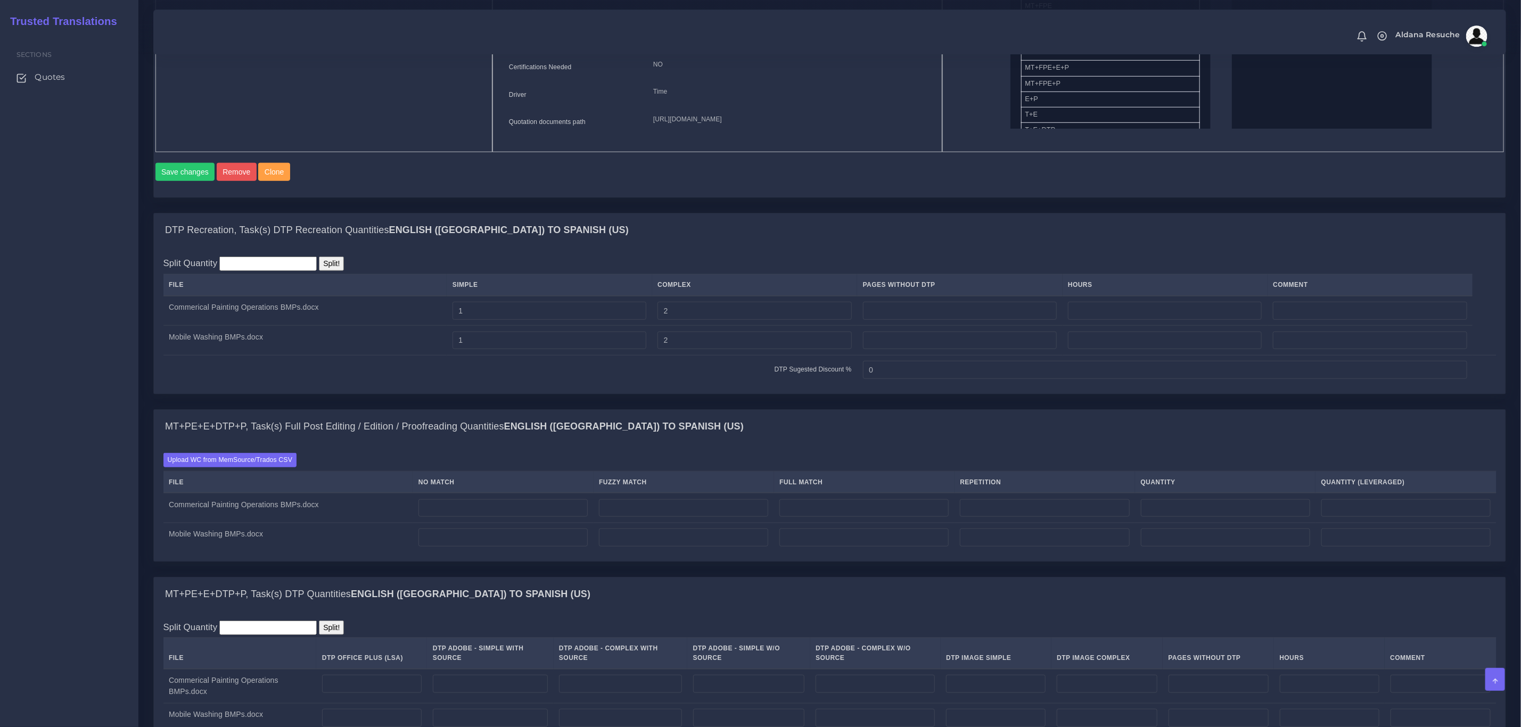
scroll to position [639, 0]
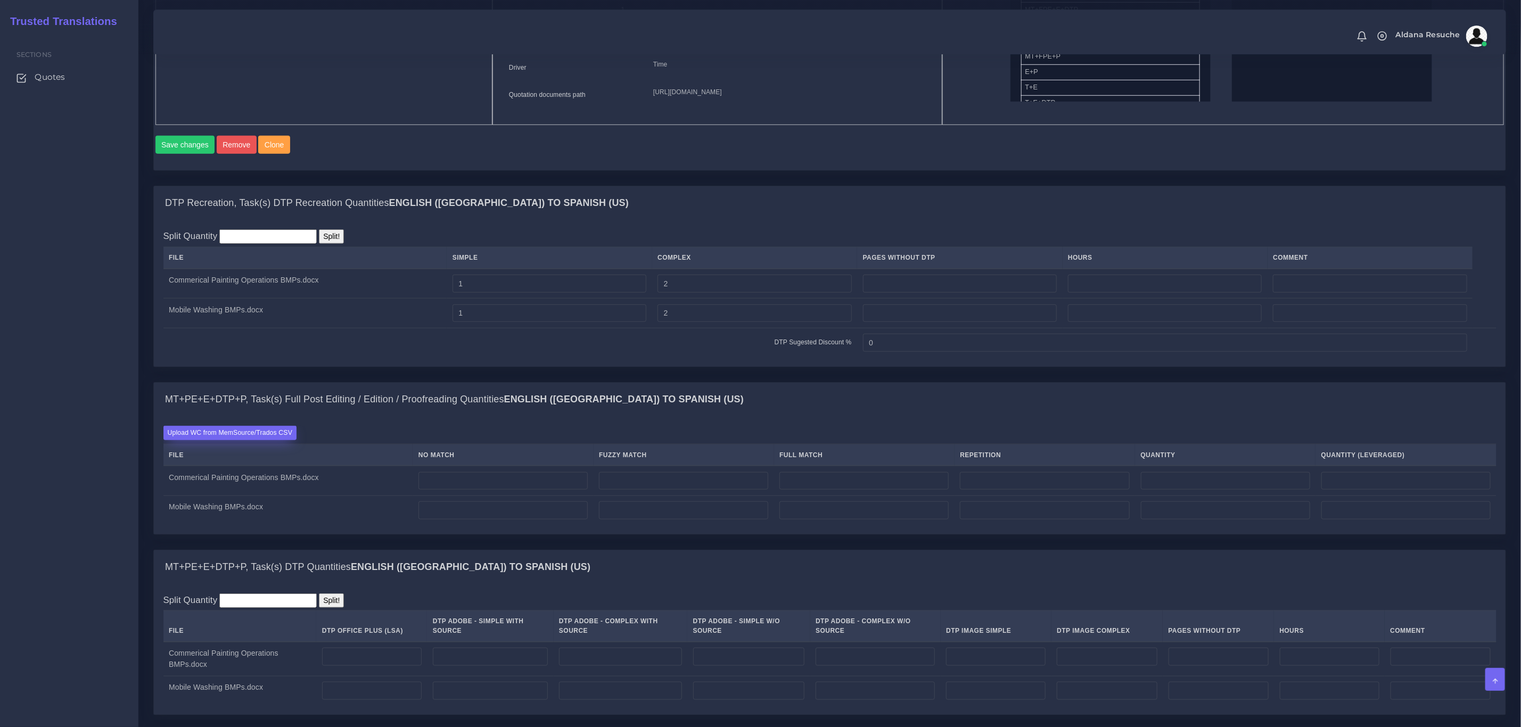
click at [206, 440] on label "Upload WC from MemSource/Trados CSV" at bounding box center [230, 433] width 134 height 14
click at [0, 0] on input "Upload WC from MemSource/Trados CSV" at bounding box center [0, 0] width 0 height 0
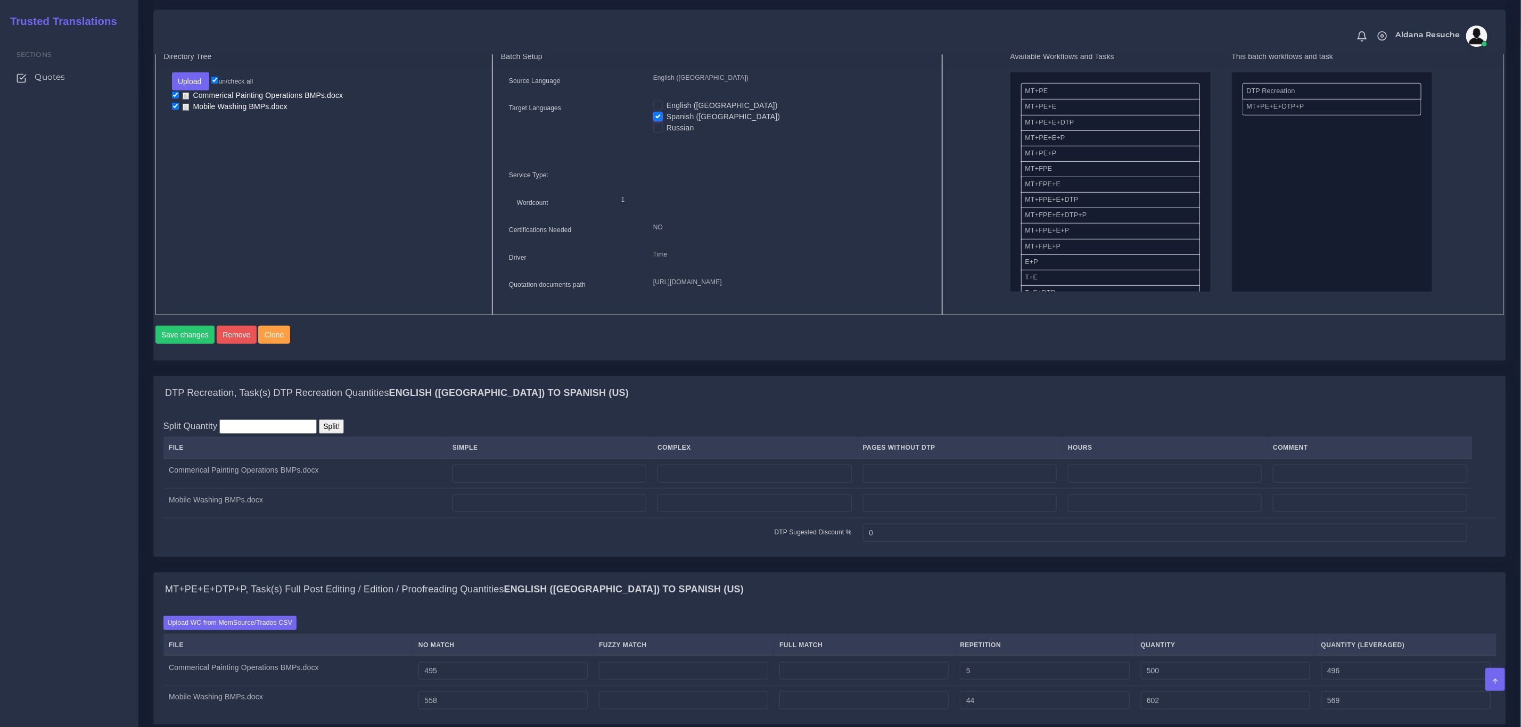
scroll to position [559, 0]
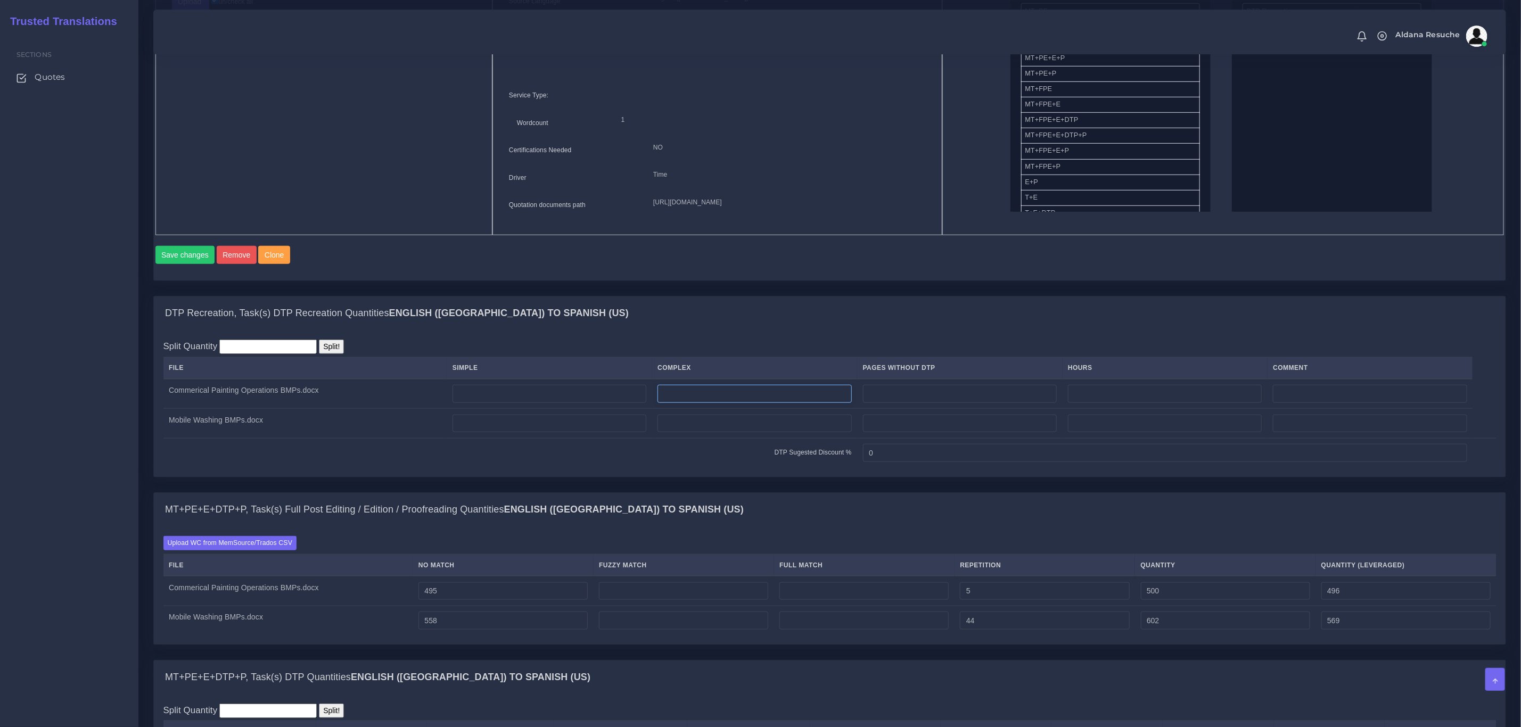
click at [741, 403] on input "number" at bounding box center [754, 394] width 194 height 18
type input "2"
click at [735, 433] on input "number" at bounding box center [754, 424] width 194 height 18
type input "2"
click at [593, 402] on td at bounding box center [549, 394] width 205 height 30
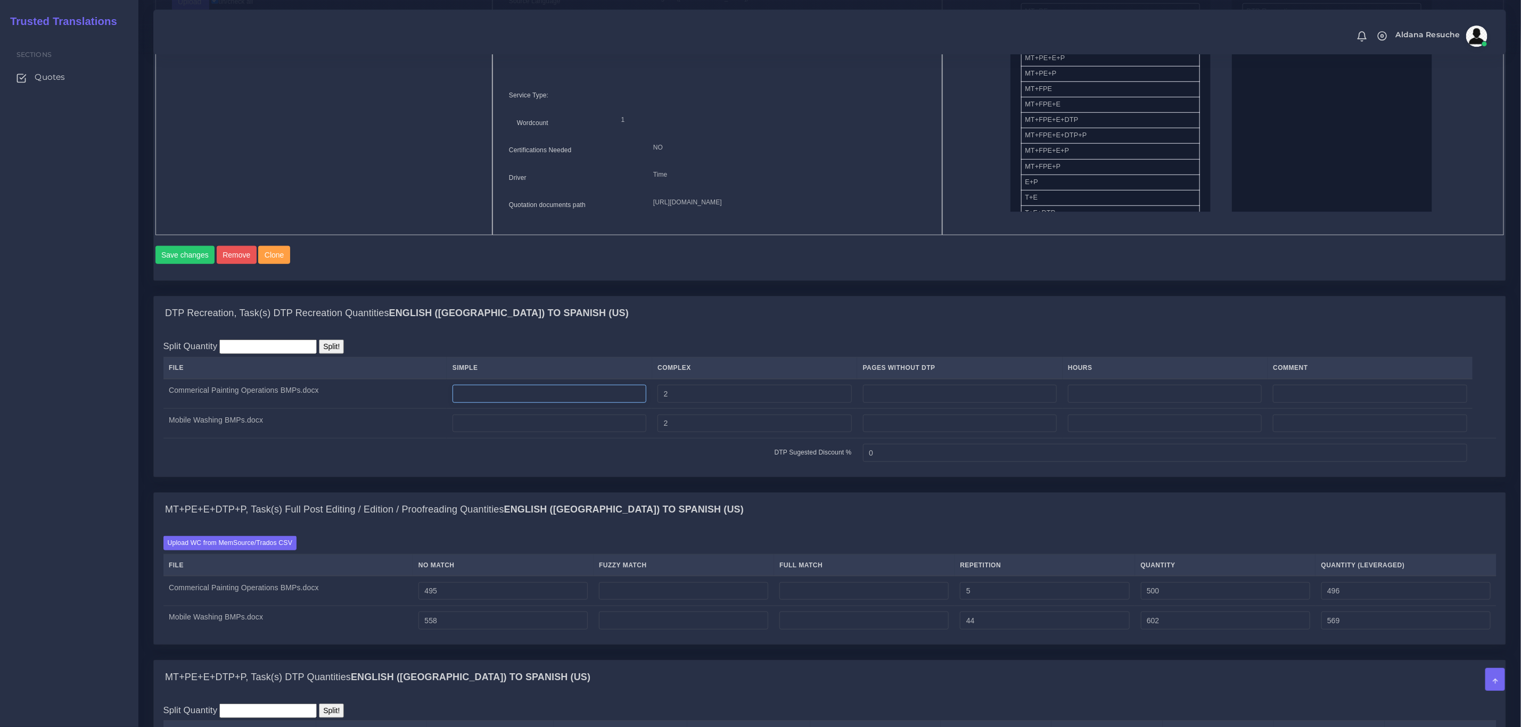
click at [583, 403] on input "number" at bounding box center [549, 394] width 194 height 18
type input "1"
click at [578, 433] on input "number" at bounding box center [549, 424] width 194 height 18
type input "1"
click at [594, 492] on div "DTP Recreation, Task(s) DTP Recreation Quantities English (US) TO Spanish (US) …" at bounding box center [829, 394] width 1368 height 196
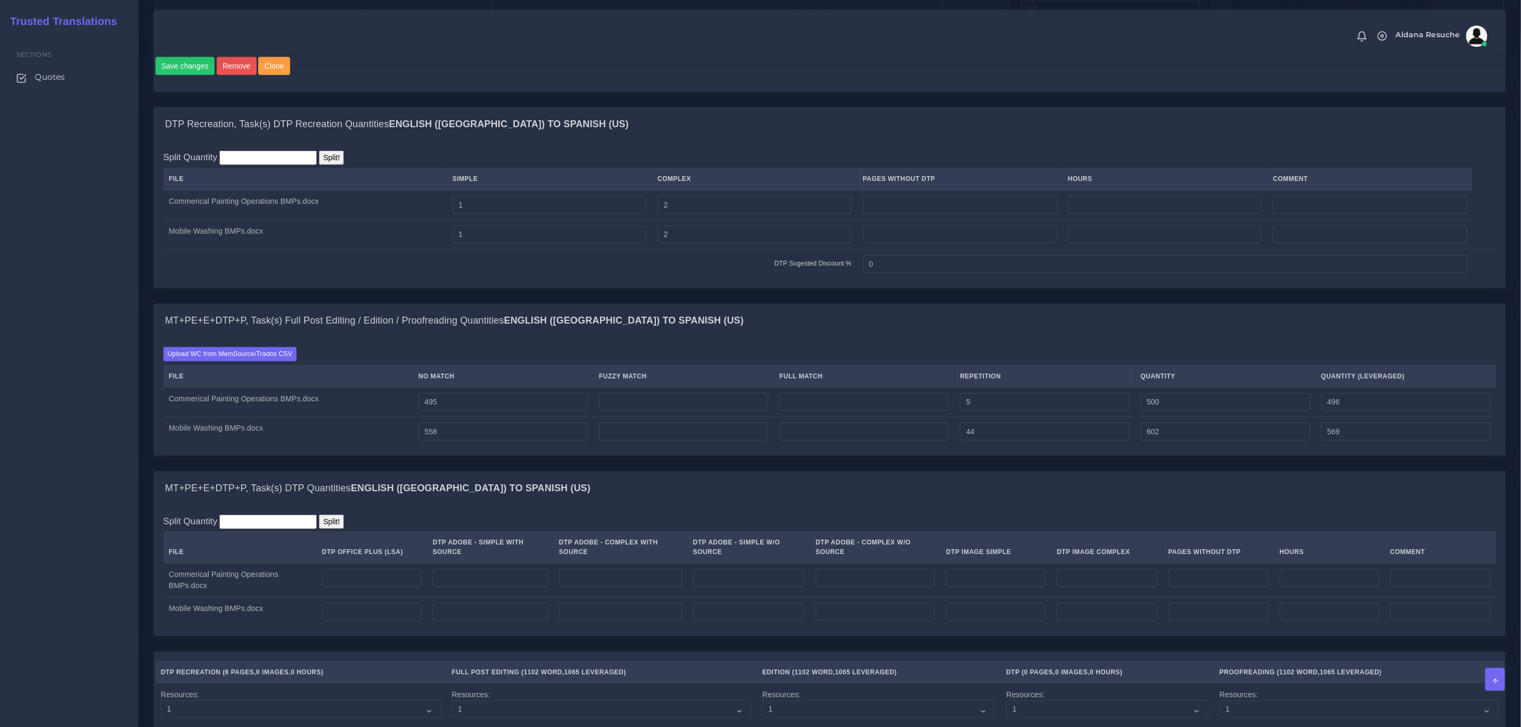
scroll to position [798, 0]
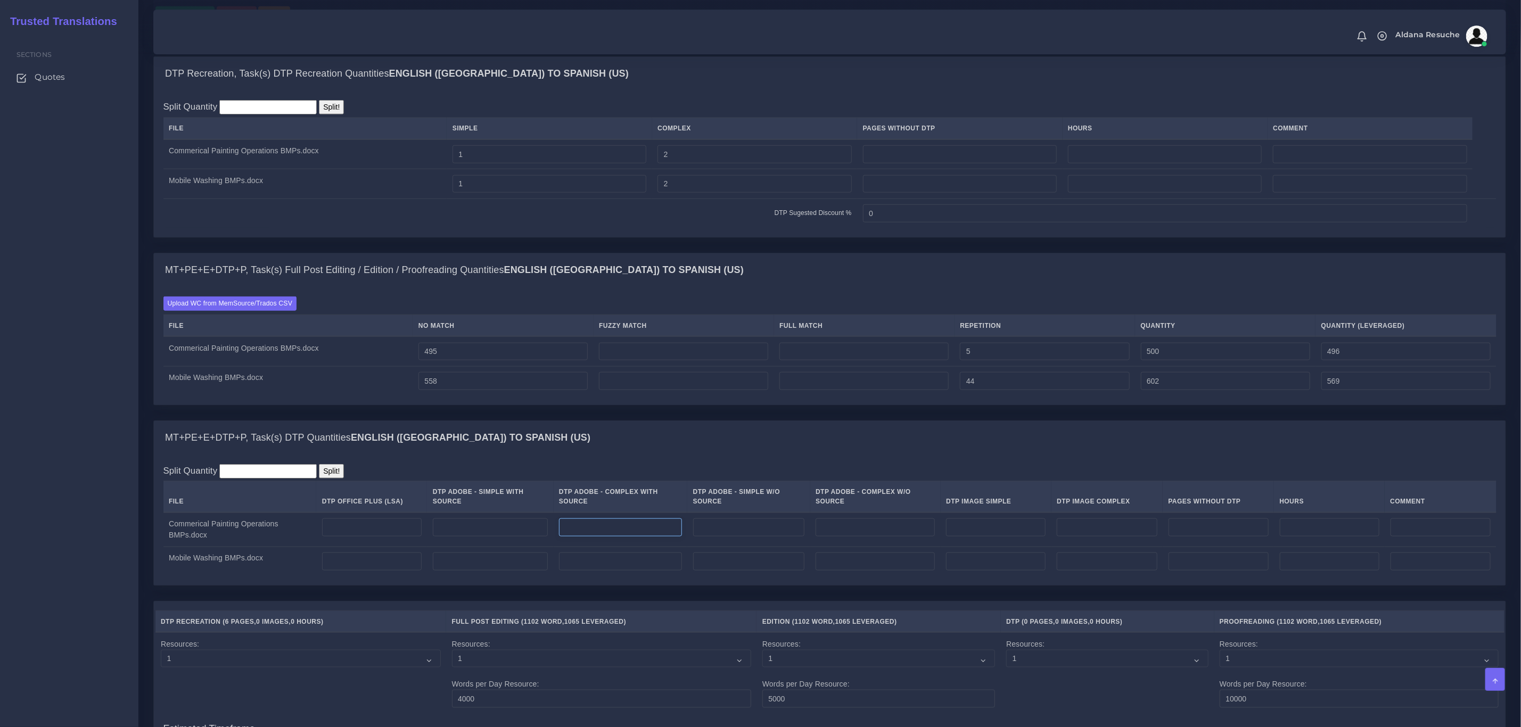
click at [650, 537] on input "number" at bounding box center [620, 527] width 123 height 18
type input "2"
click at [634, 571] on input "number" at bounding box center [620, 561] width 123 height 18
type input "2"
click at [748, 420] on div "MT+PE+E+DTP+P, Task(s) Full Post Editing / Edition / Proofreading Quantities En…" at bounding box center [829, 337] width 1368 height 168
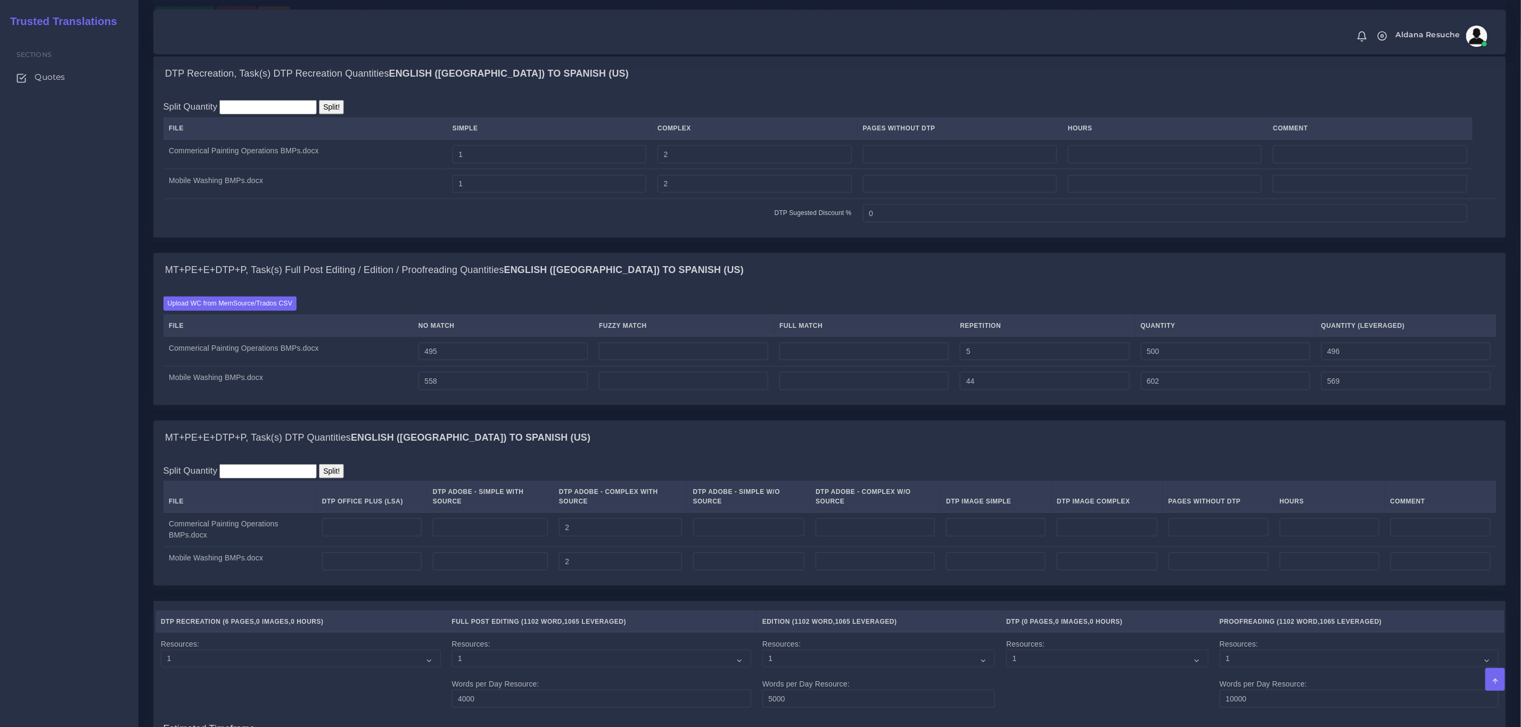
click at [1005, 533] on td at bounding box center [995, 530] width 111 height 35
click at [1003, 537] on input "number" at bounding box center [996, 527] width 100 height 18
type input "1"
click at [1323, 532] on td at bounding box center [1329, 530] width 111 height 35
click at [1318, 537] on input "number" at bounding box center [1330, 527] width 100 height 18
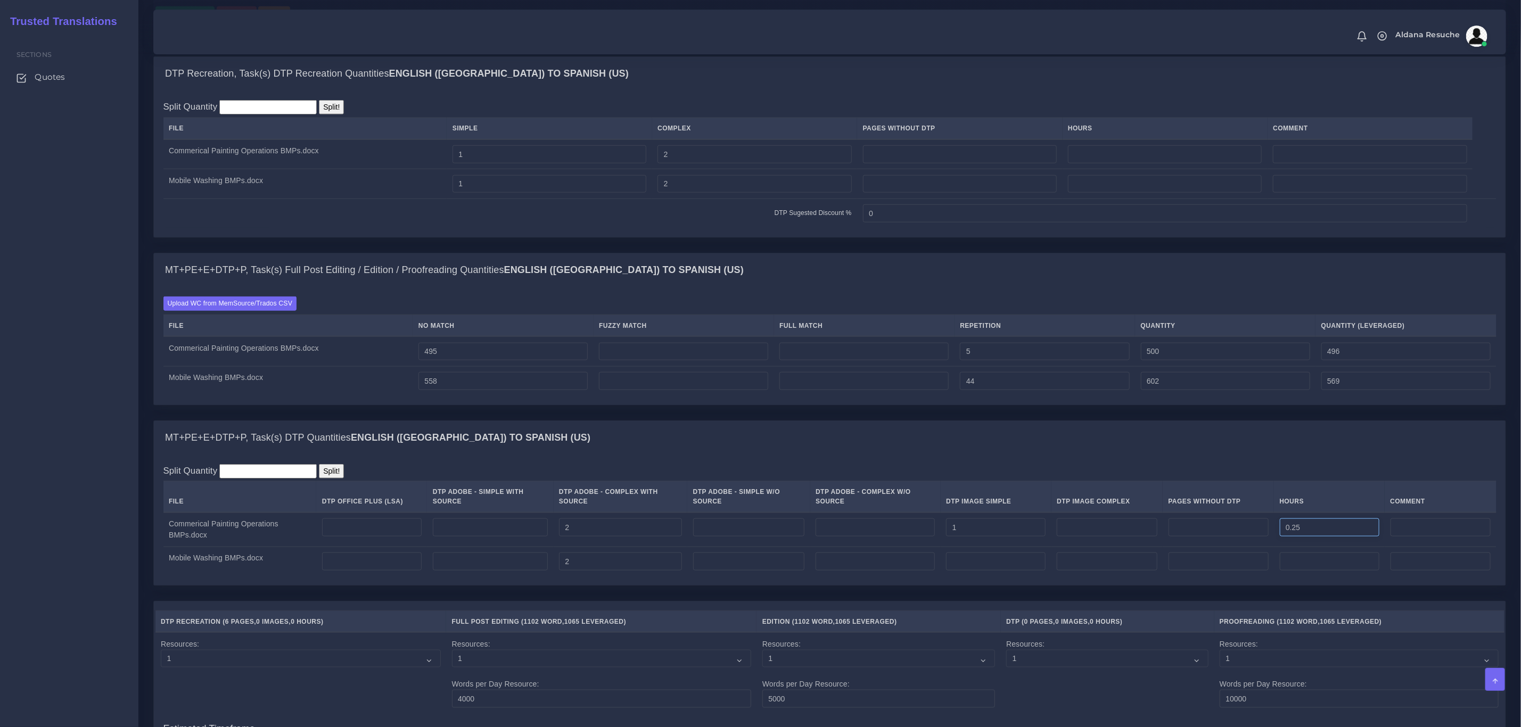
drag, startPoint x: 1318, startPoint y: 541, endPoint x: 1260, endPoint y: 537, distance: 57.6
click at [1260, 537] on tr "Commerical Painting Operations BMPs.docx 2 1 0.25" at bounding box center [829, 530] width 1333 height 35
type input "0.25"
click at [1329, 571] on input "number" at bounding box center [1330, 561] width 100 height 18
paste input "0.25"
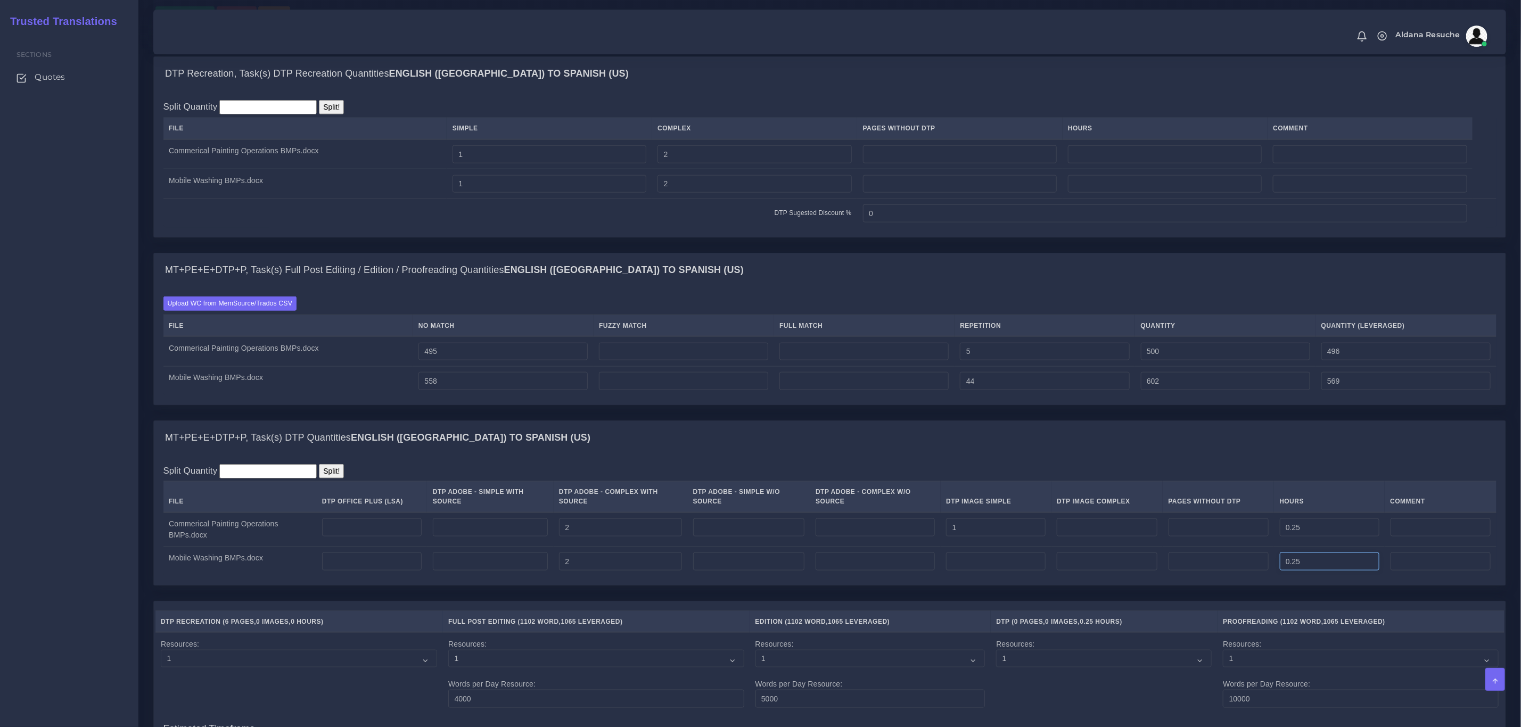
type input "0.25"
click at [1273, 395] on td "602" at bounding box center [1225, 380] width 180 height 29
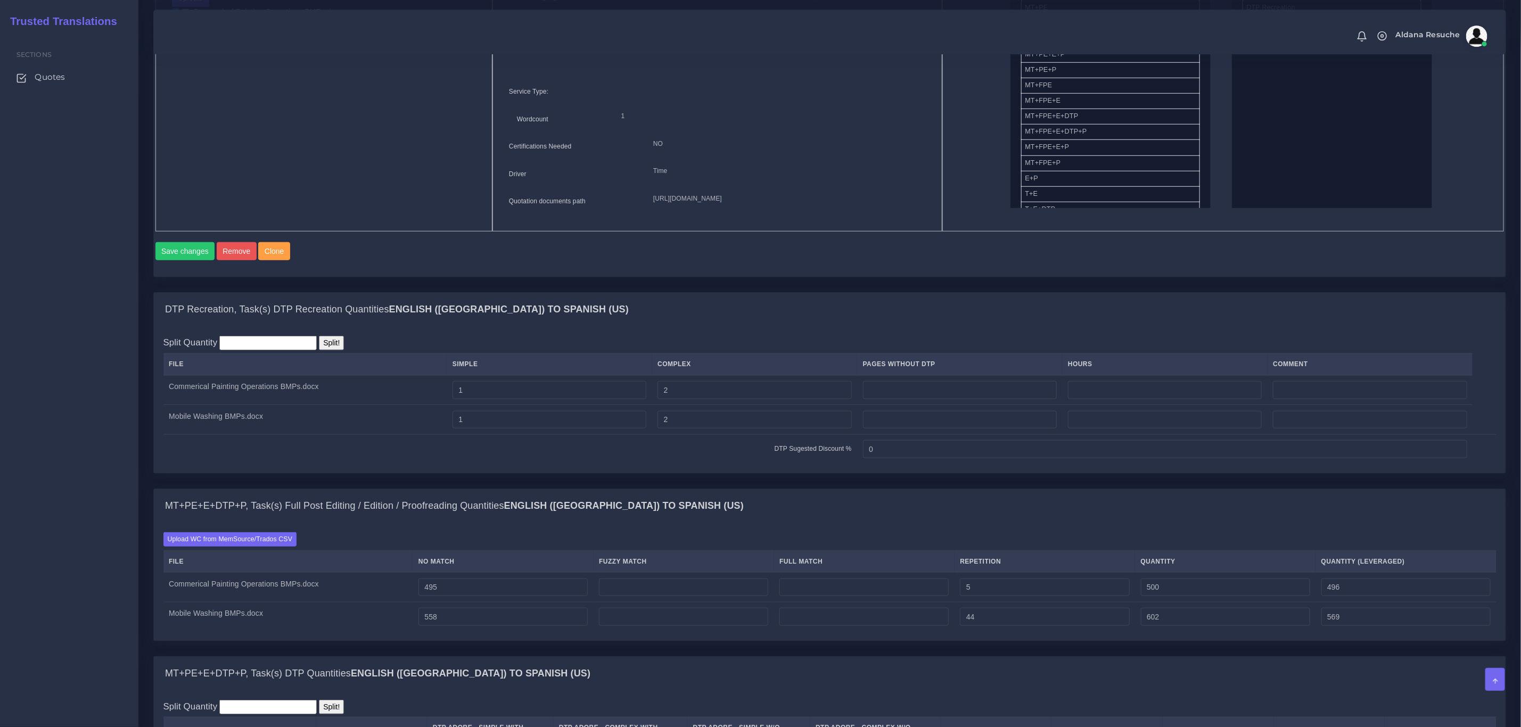
scroll to position [479, 0]
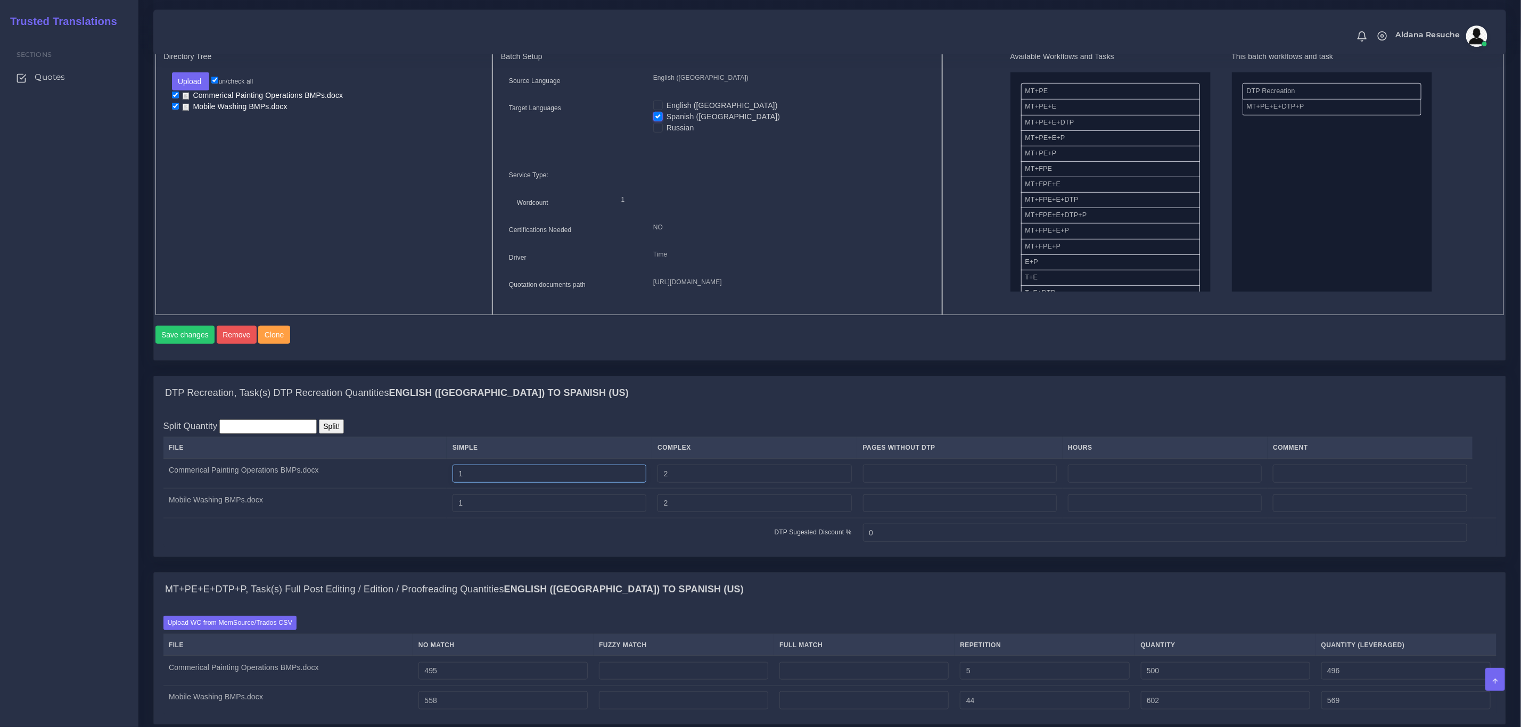
drag, startPoint x: 483, startPoint y: 500, endPoint x: 420, endPoint y: 489, distance: 63.8
click at [420, 489] on tr "Commerical Painting Operations BMPs.docx 1 2" at bounding box center [829, 474] width 1333 height 30
drag, startPoint x: 498, startPoint y: 532, endPoint x: 395, endPoint y: 527, distance: 103.3
click at [395, 518] on tr "Mobile Washing BMPs.docx 1 2" at bounding box center [829, 504] width 1333 height 30
click at [730, 409] on div "DTP Recreation, Task(s) DTP Recreation Quantities English (US) TO Spanish (US)" at bounding box center [829, 393] width 1351 height 34
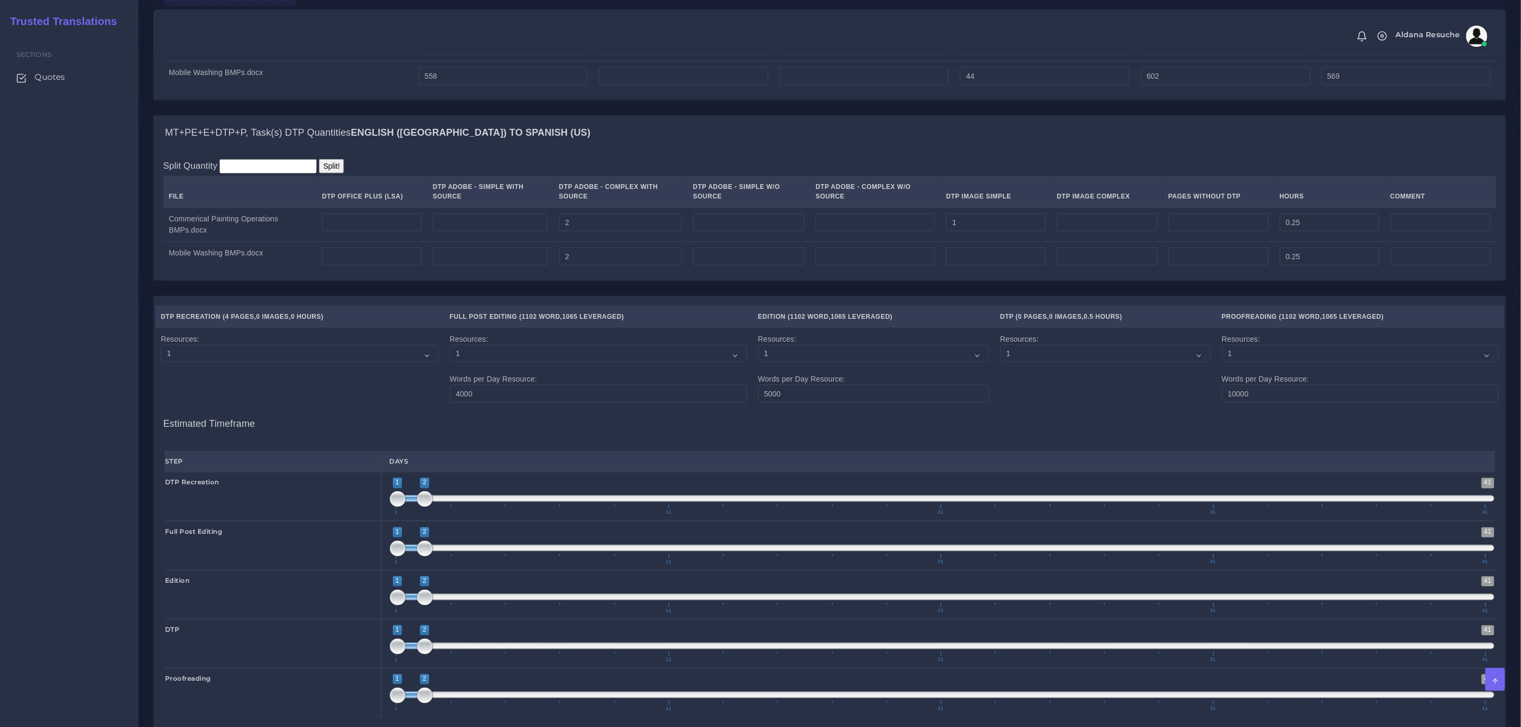
scroll to position [1381, 0]
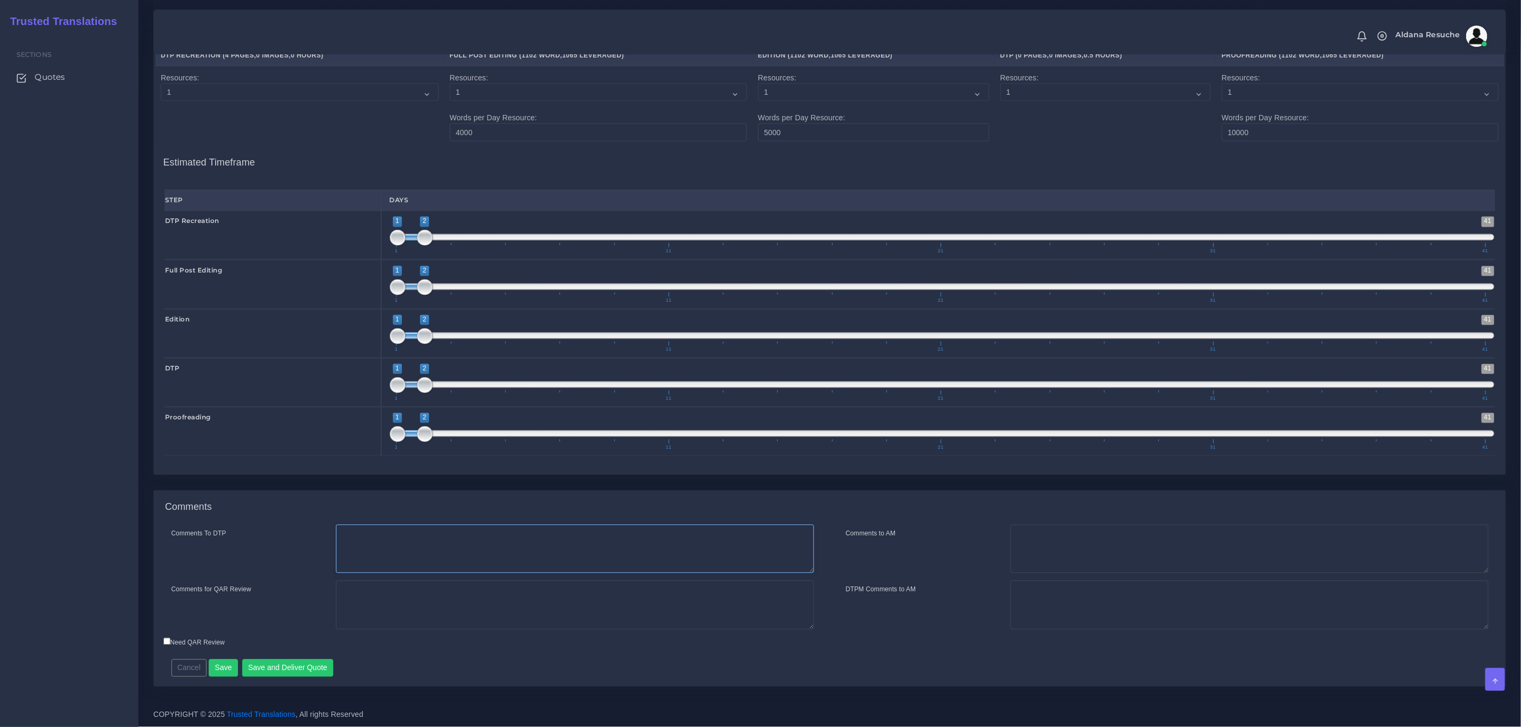
click at [497, 564] on textarea "Comments To DTP" at bounding box center [575, 549] width 478 height 49
type textarea "Recreation in InDesign + DTP"
click at [357, 596] on textarea "DTP + PEEP + DTP" at bounding box center [575, 605] width 478 height 49
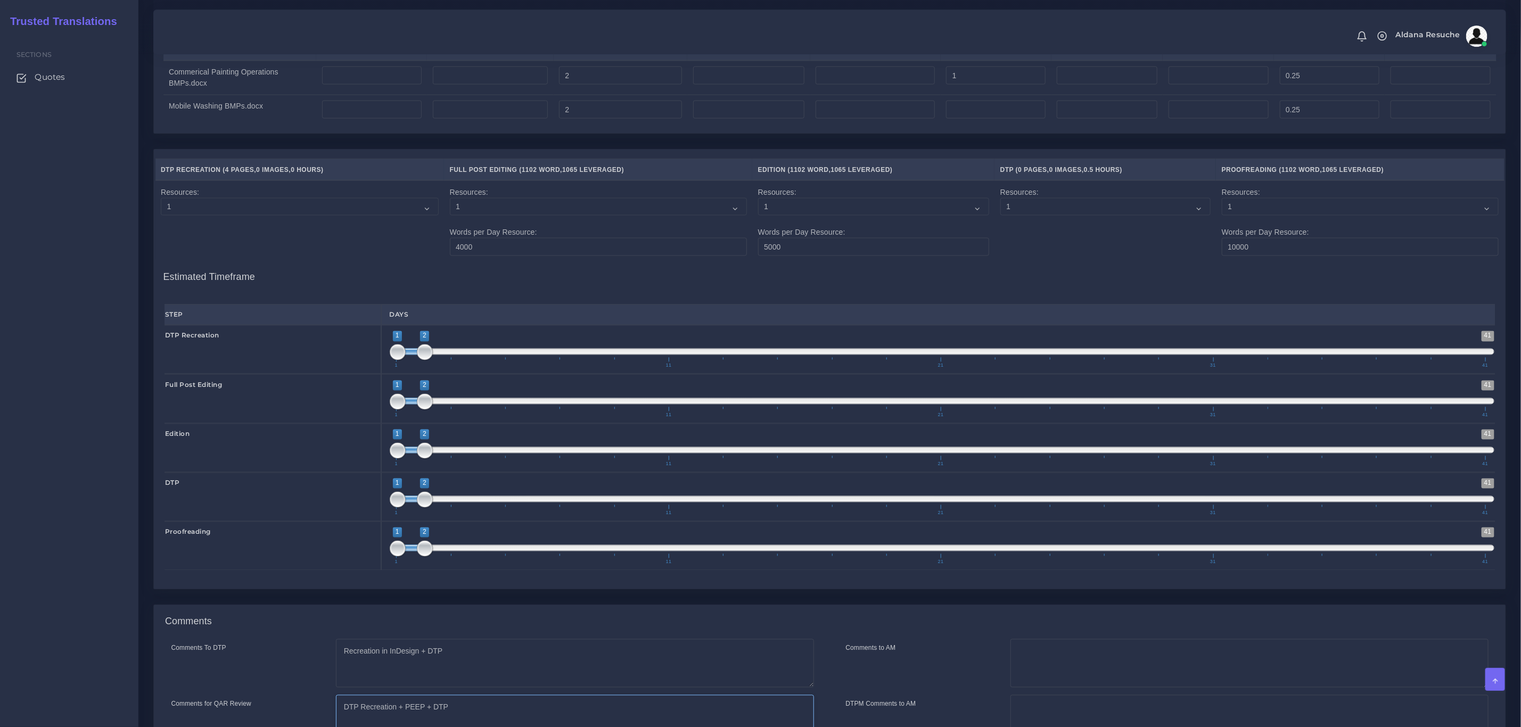
scroll to position [1062, 0]
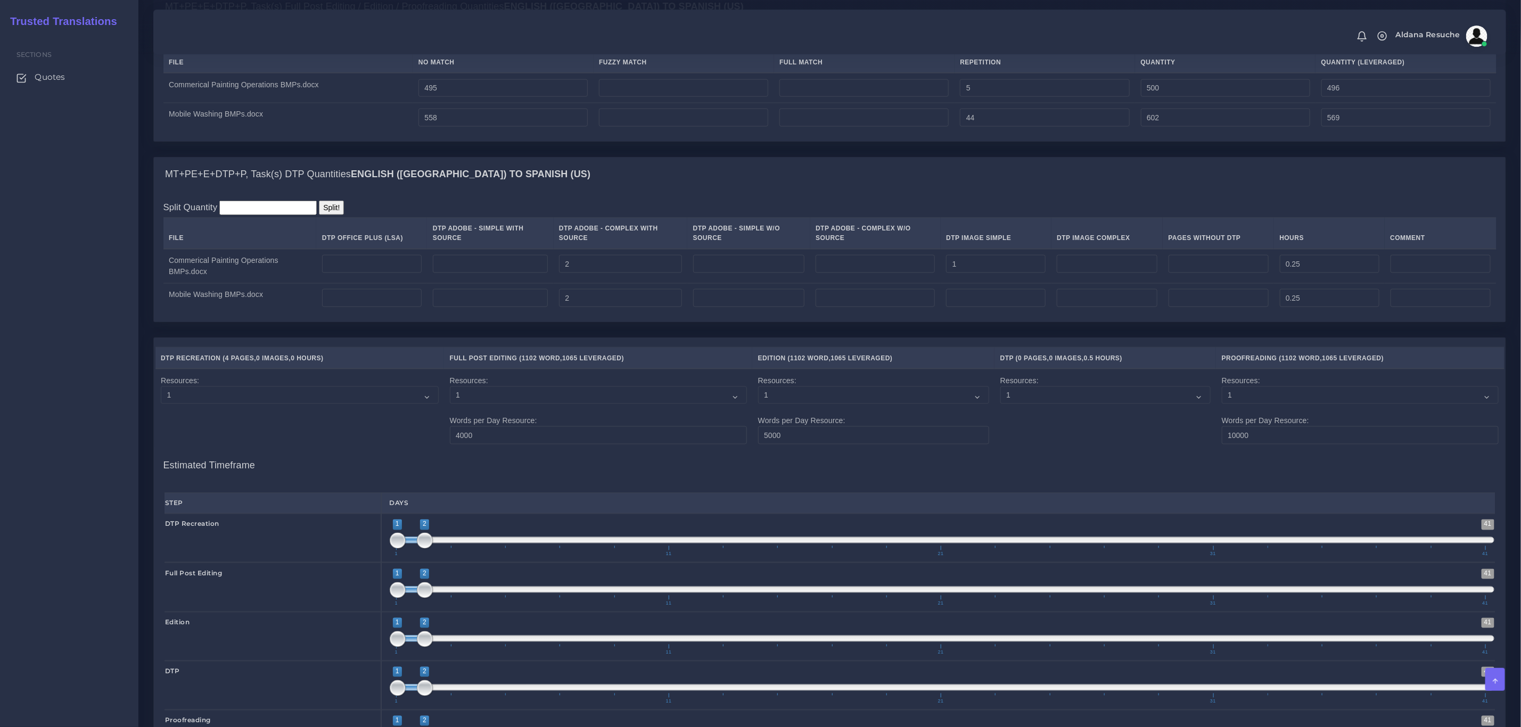
type textarea "DTP Recreation + PEEP + DTP"
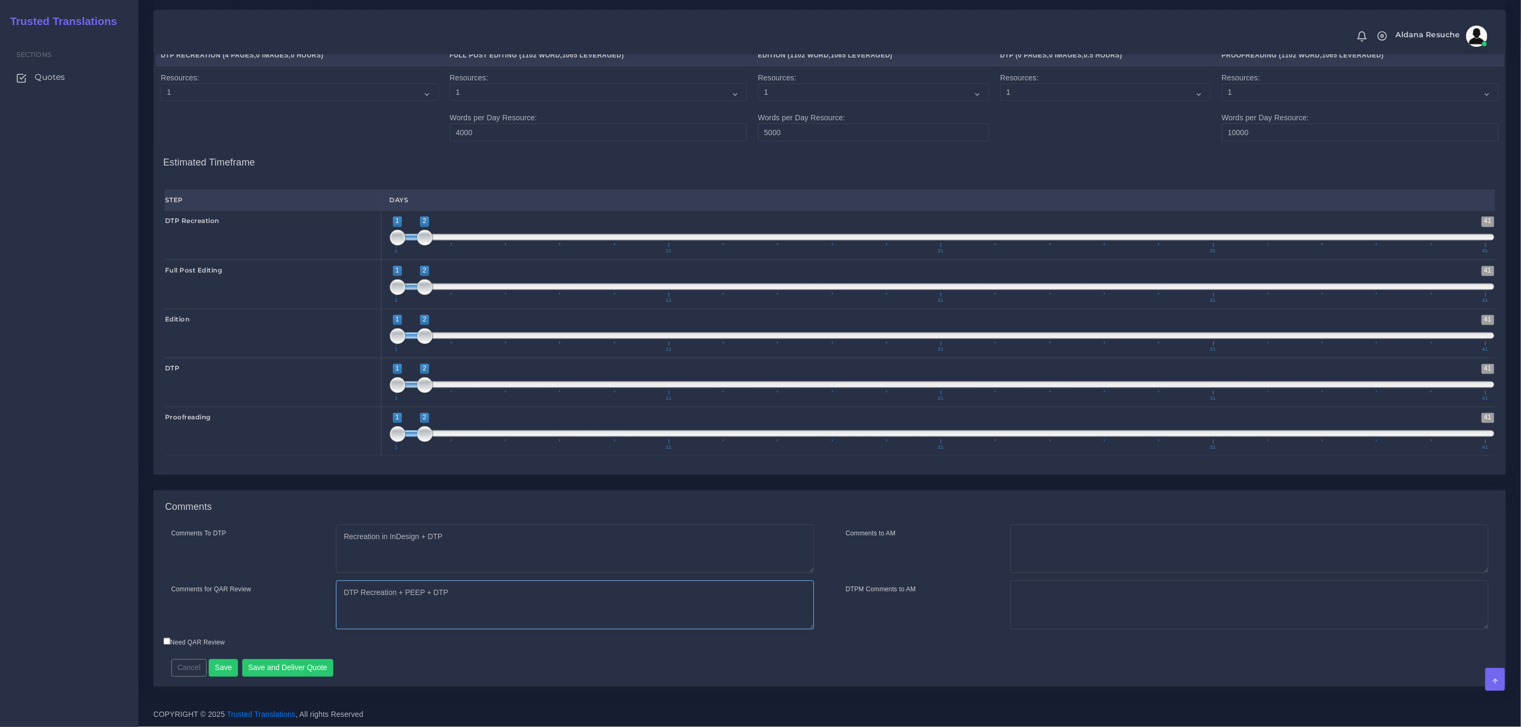
scroll to position [1381, 0]
click at [267, 666] on button "Save and Deliver Quote" at bounding box center [288, 668] width 92 height 18
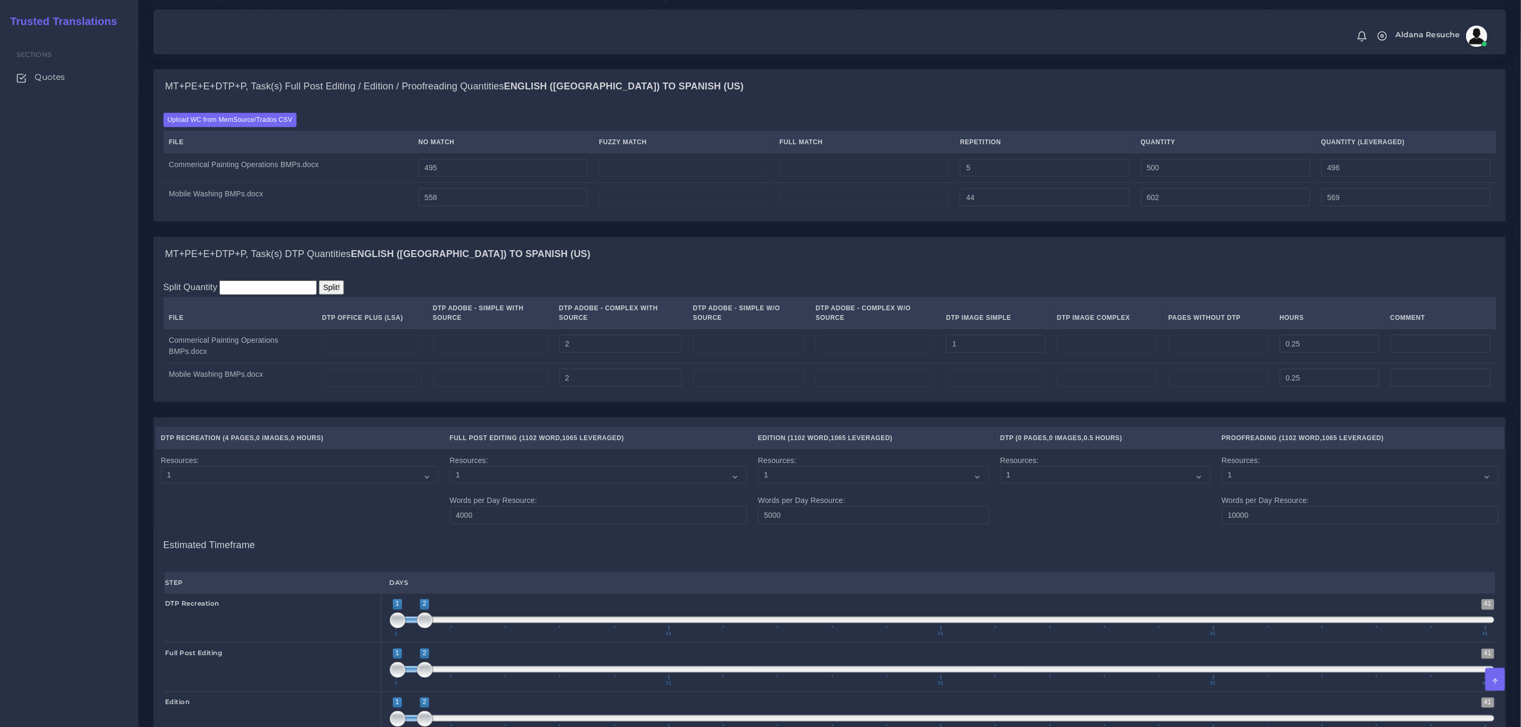
scroll to position [742, 0]
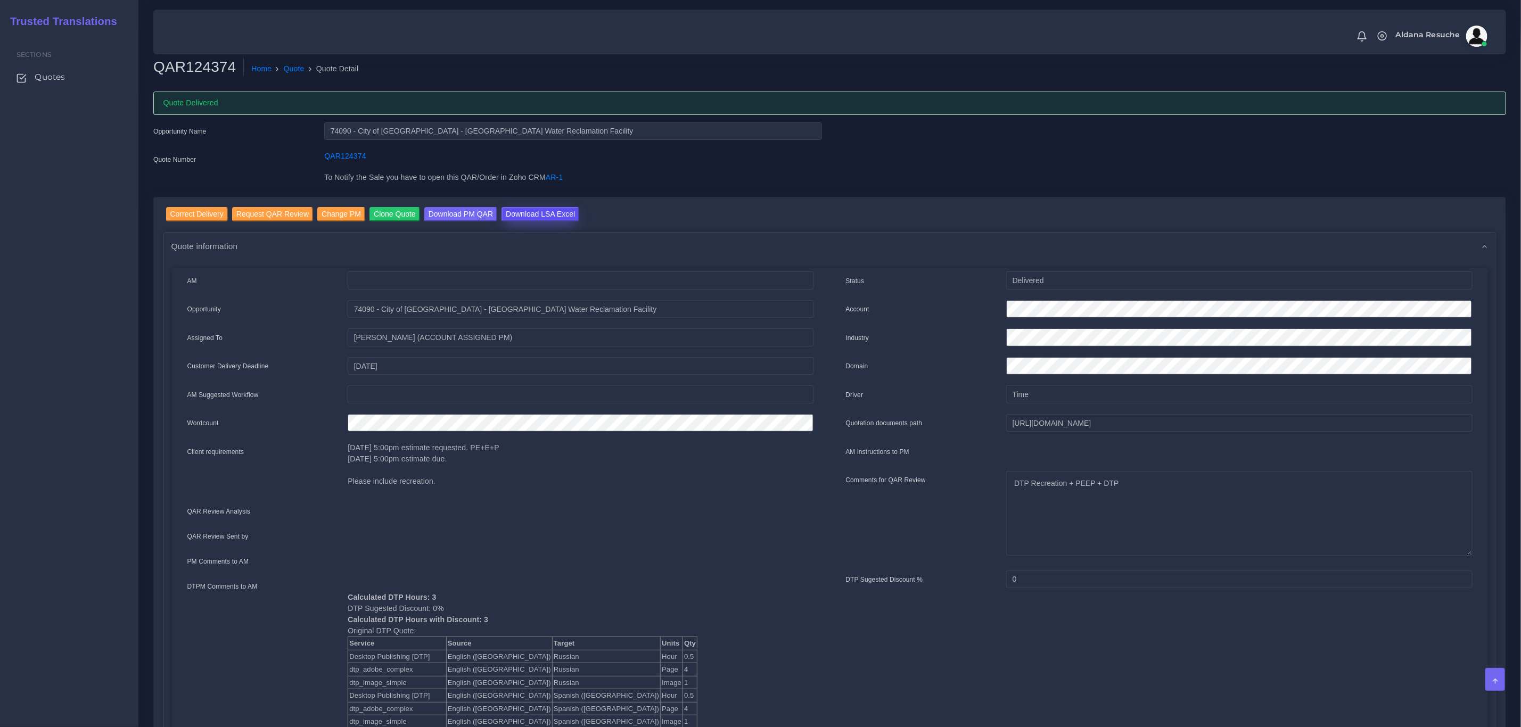
click at [541, 219] on input "Download LSA Excel" at bounding box center [540, 214] width 78 height 14
